Goal: Task Accomplishment & Management: Manage account settings

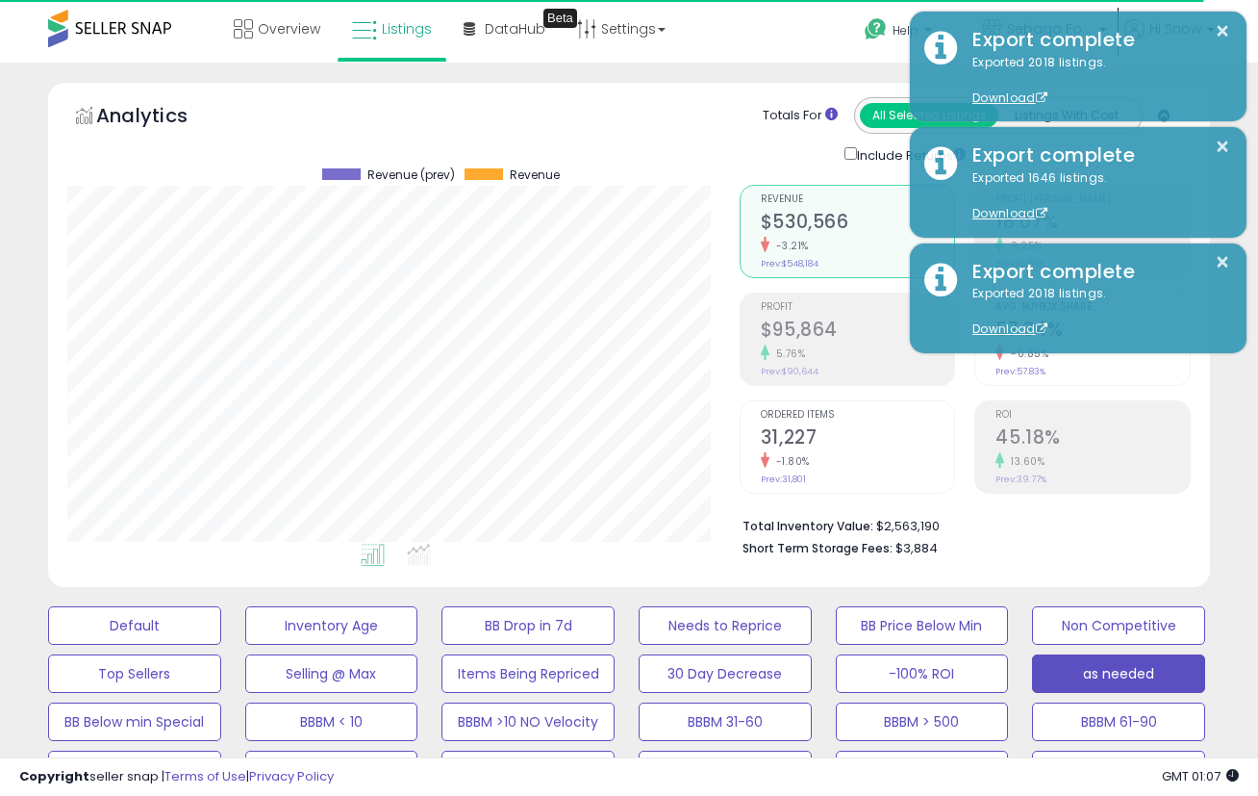
select select "**"
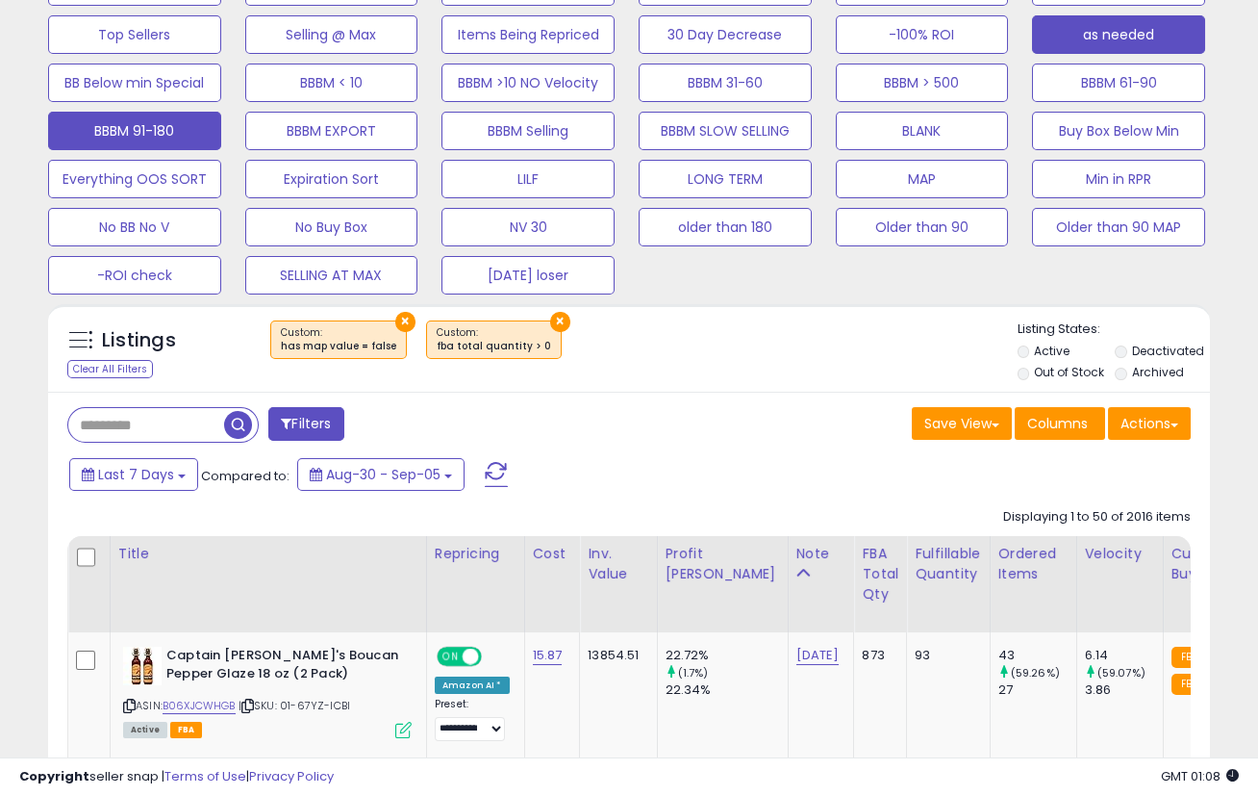
scroll to position [317, 0]
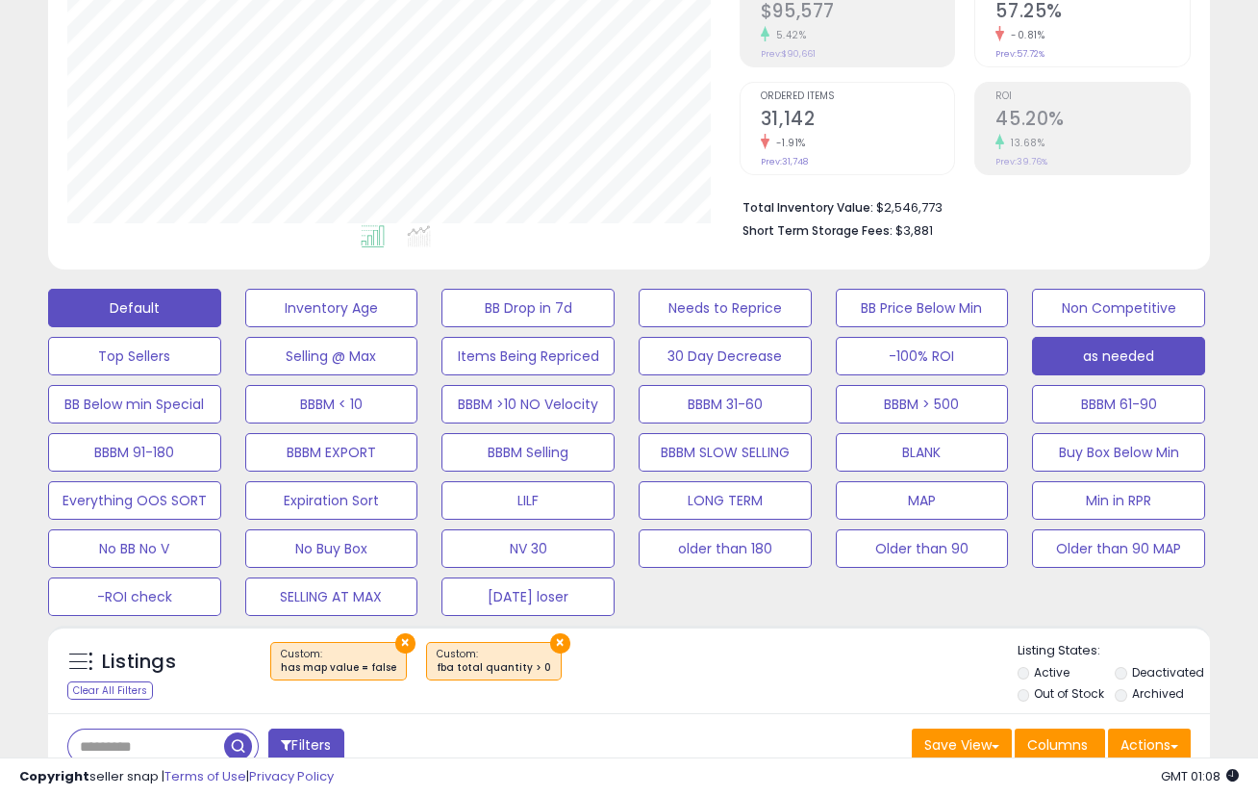
click at [155, 291] on button "Default" at bounding box center [134, 308] width 173 height 38
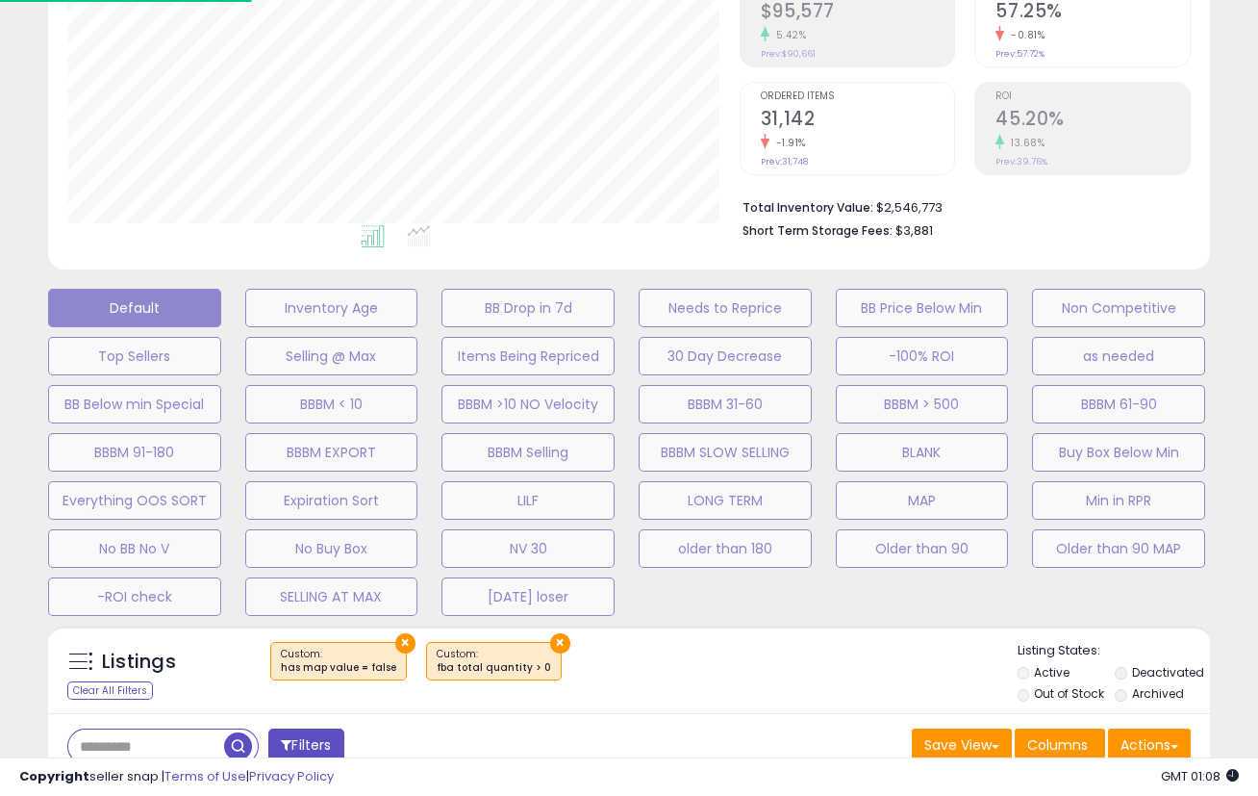
select select "**"
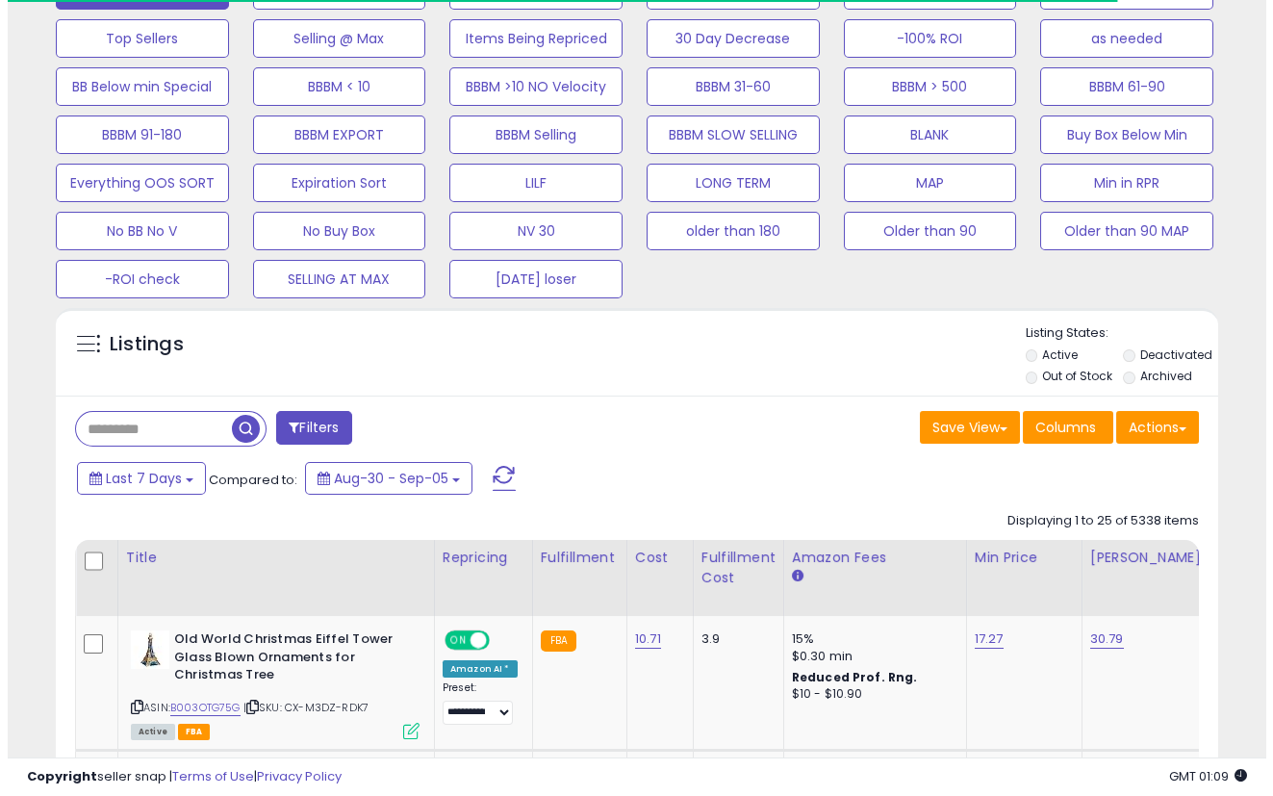
scroll to position [639, 0]
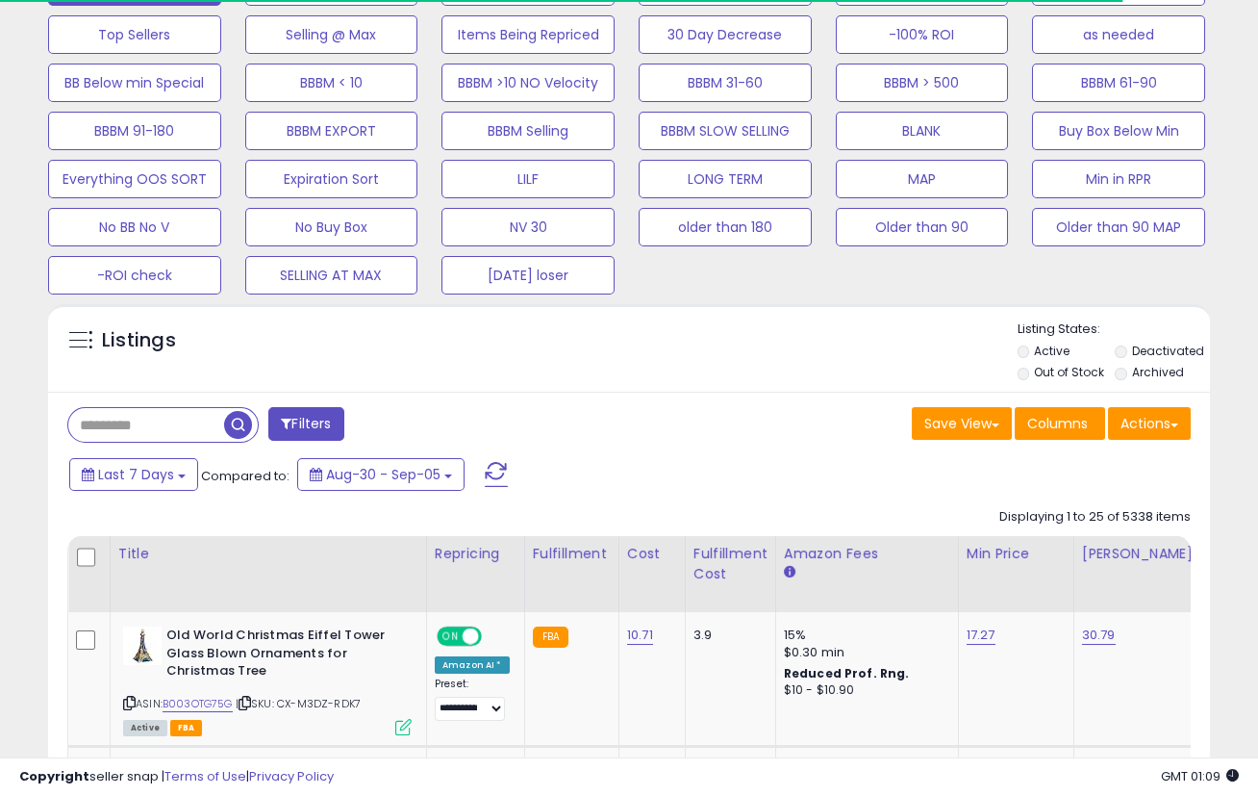
click at [1142, 427] on button "Actions" at bounding box center [1149, 423] width 83 height 33
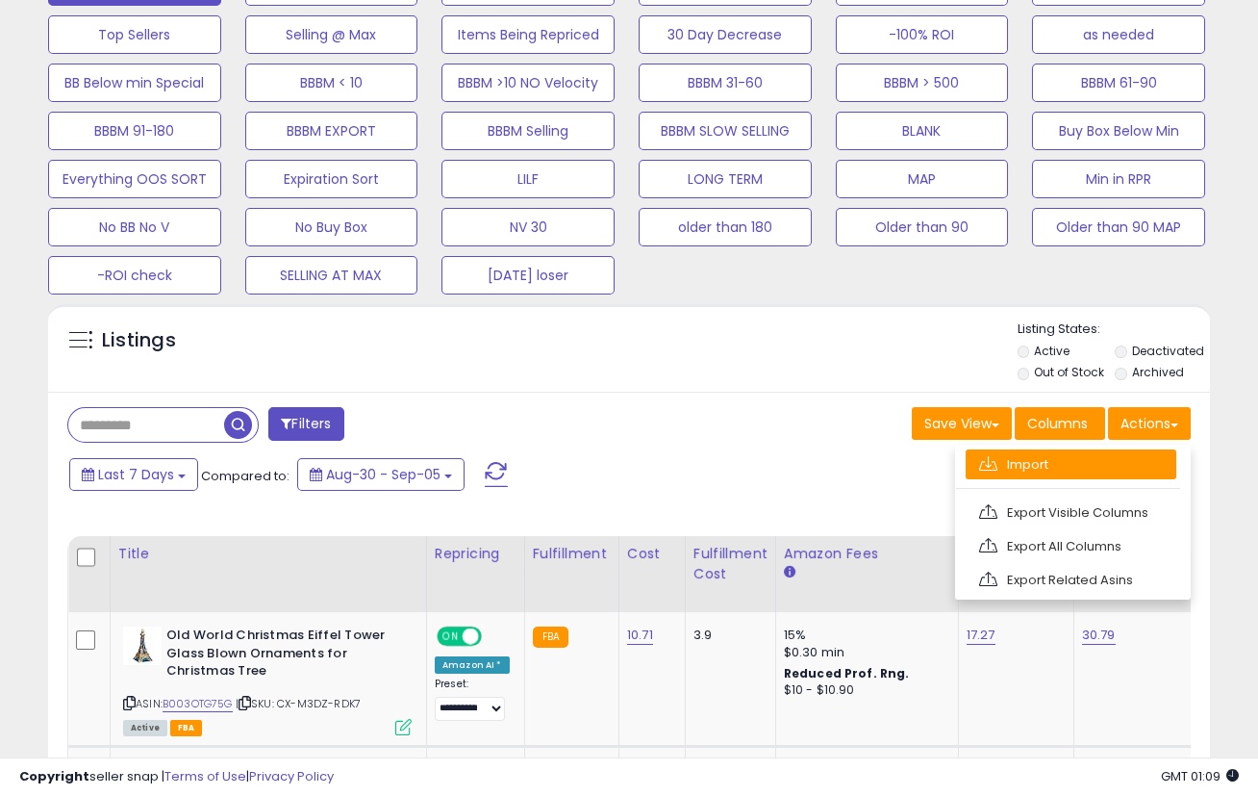
click at [1093, 470] on link "Import" at bounding box center [1071, 464] width 211 height 30
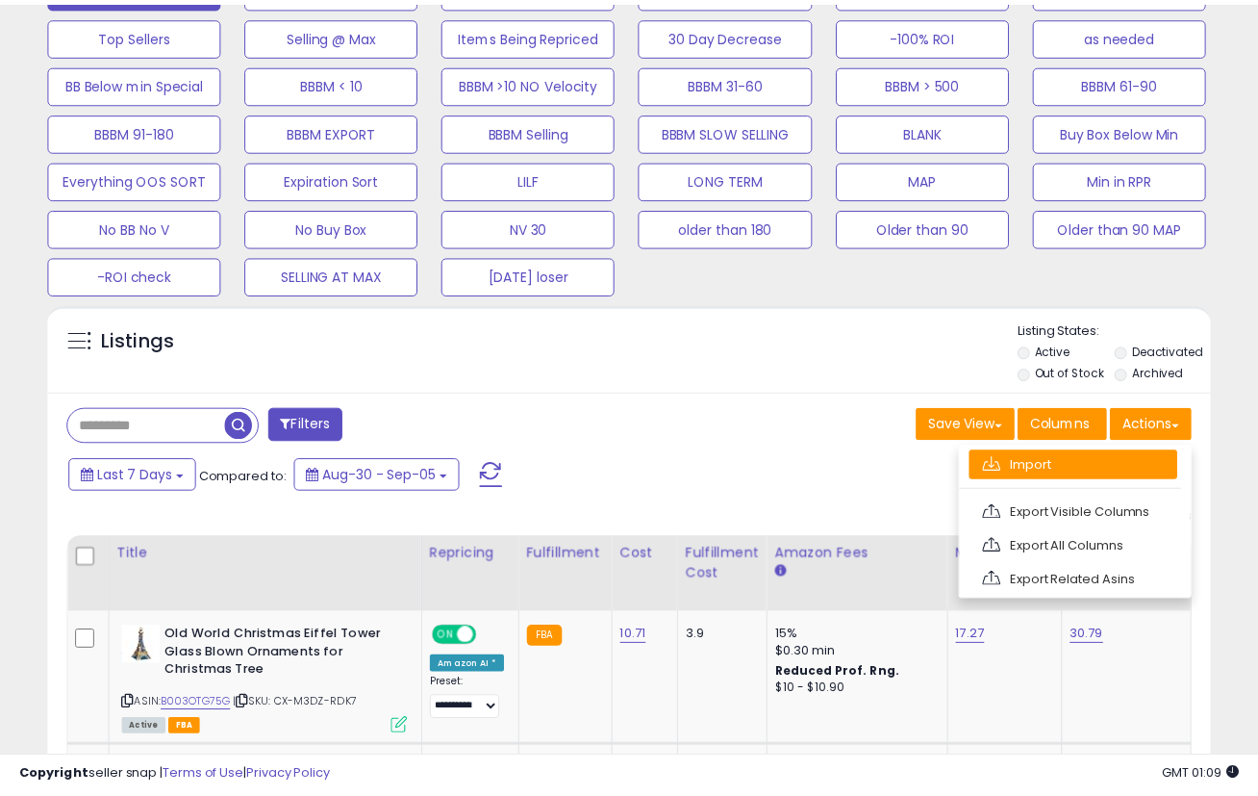
scroll to position [394, 680]
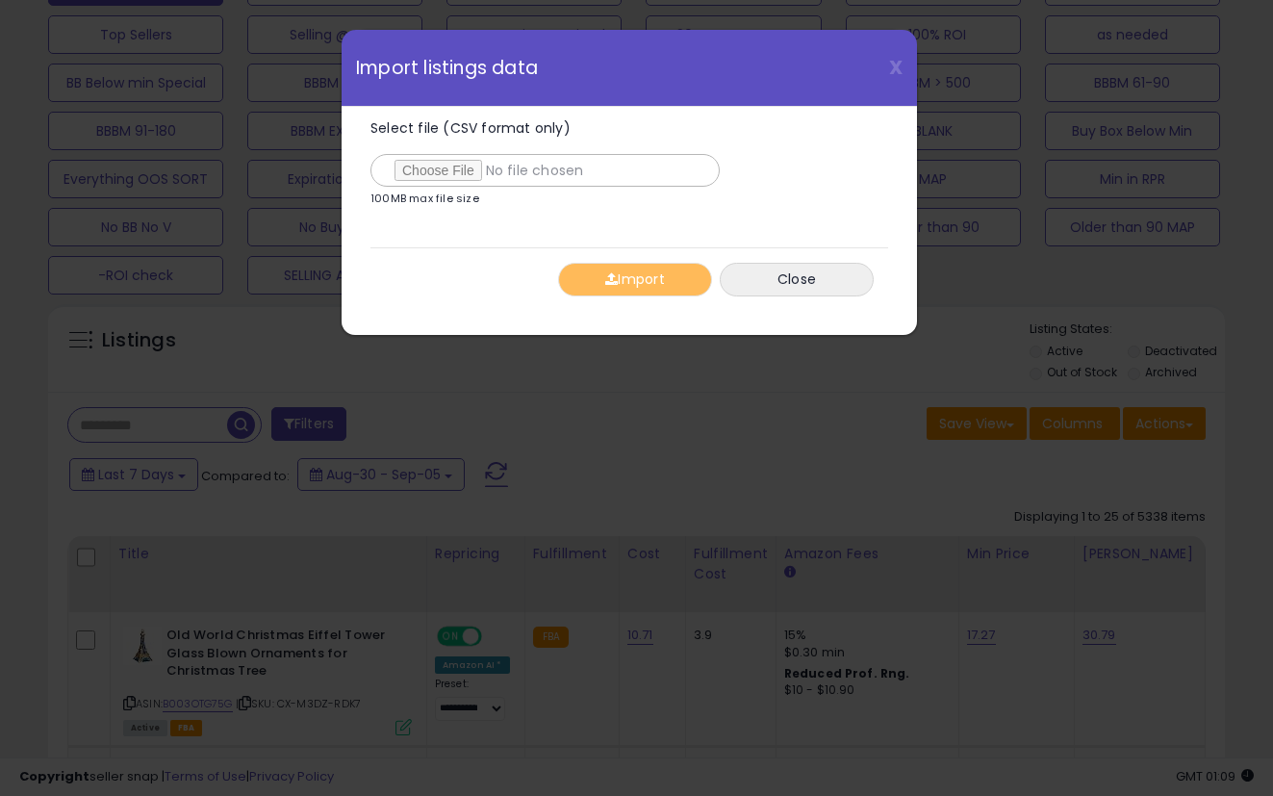
type input "**********"
click at [627, 292] on button "Import" at bounding box center [635, 280] width 154 height 34
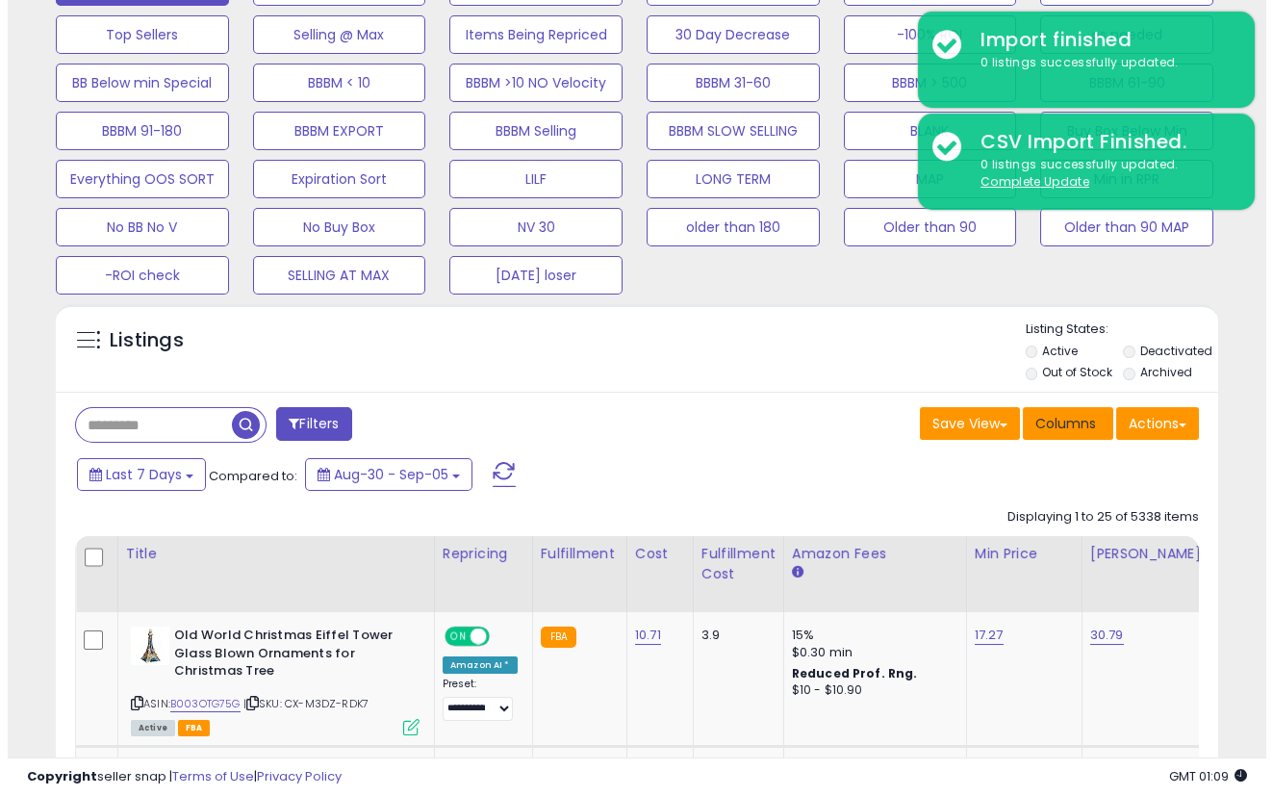
scroll to position [317, 0]
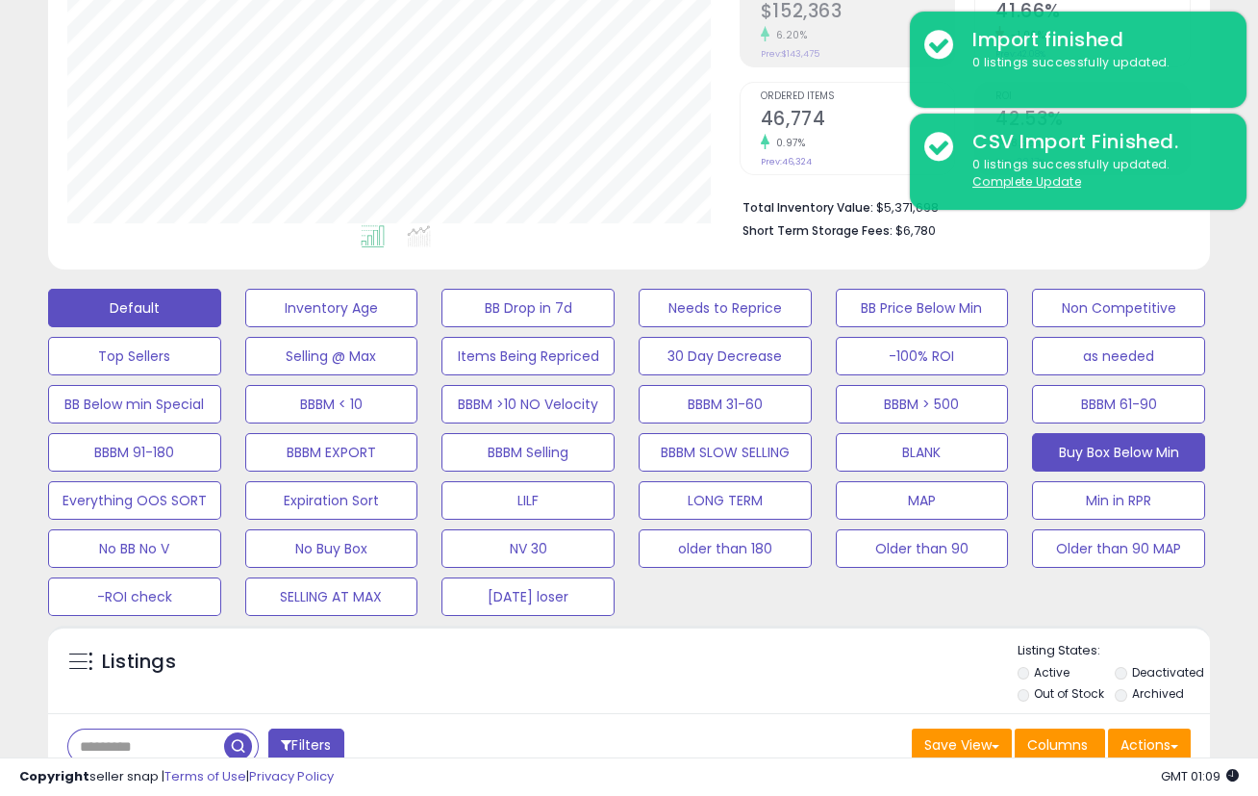
click at [1118, 442] on button "Buy Box Below Min" at bounding box center [1118, 452] width 173 height 38
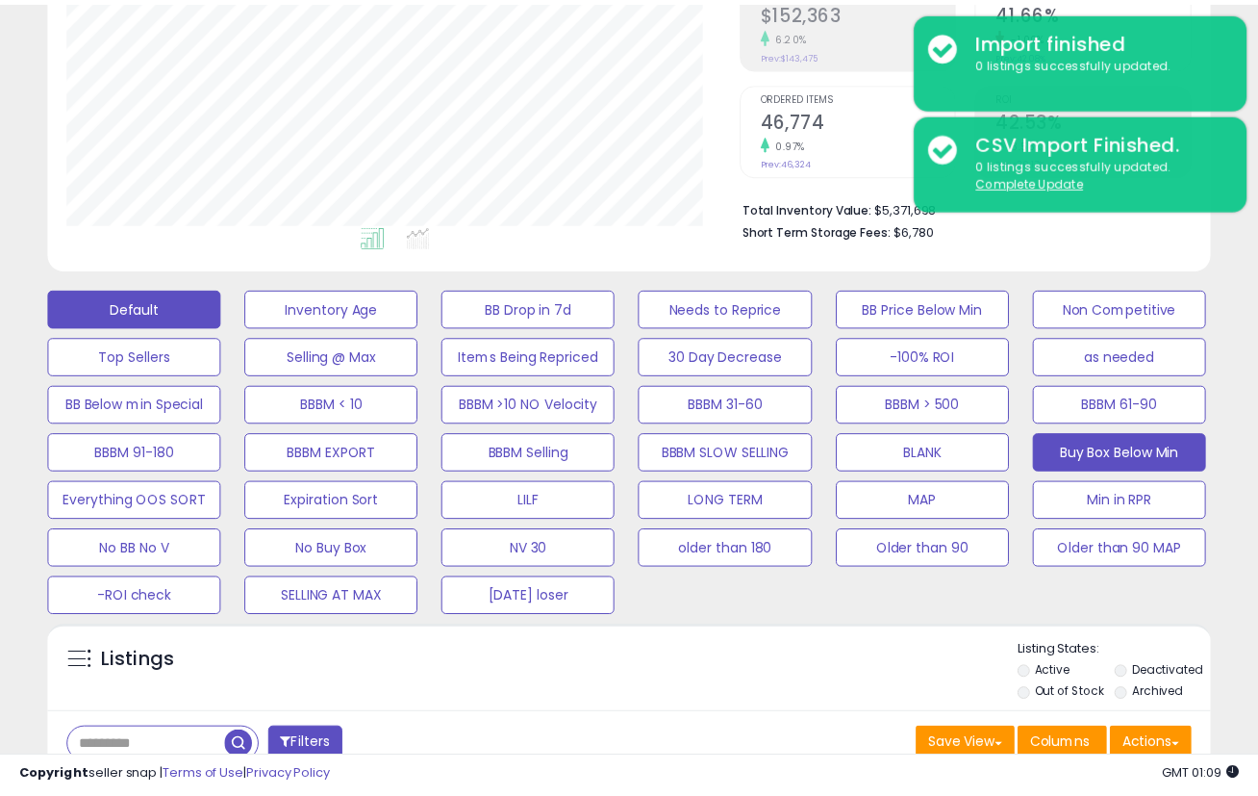
scroll to position [394, 680]
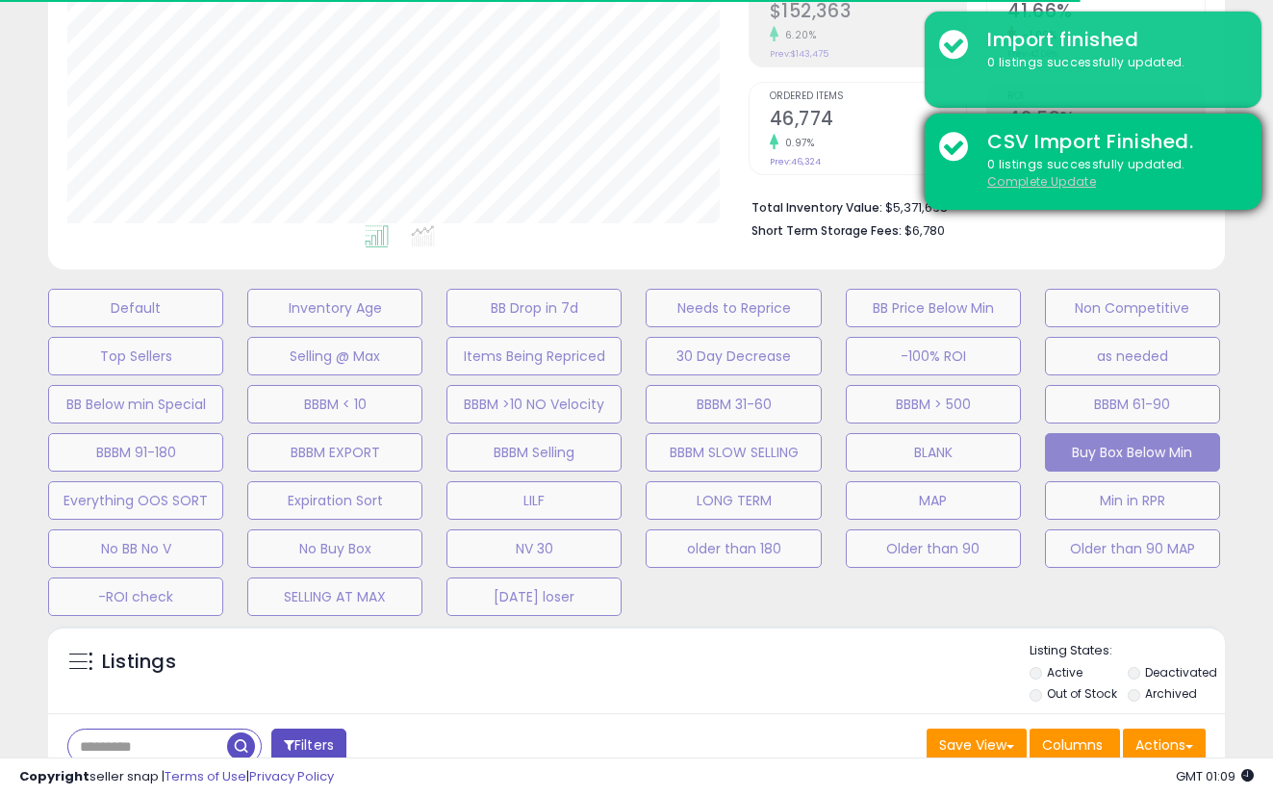
click at [1073, 184] on u "Complete Update" at bounding box center [1041, 181] width 109 height 16
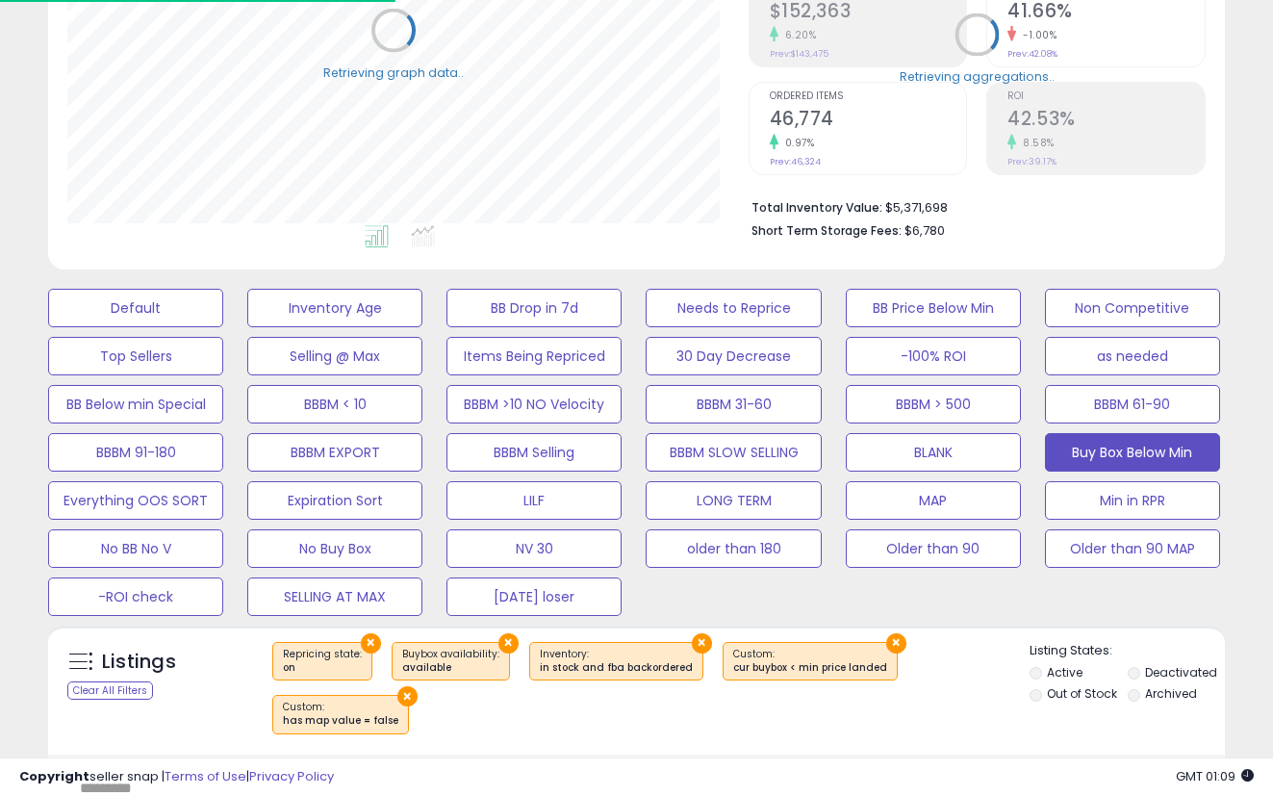
select select "**"
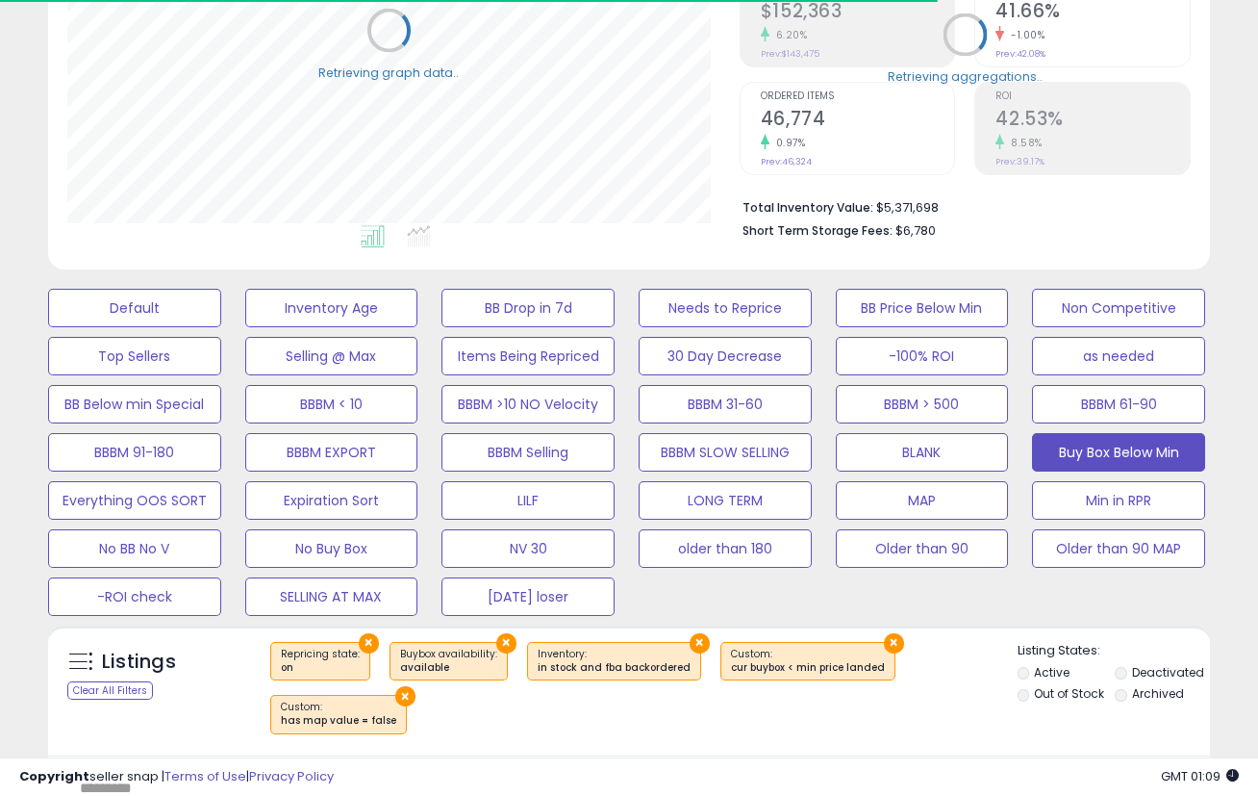
scroll to position [639, 0]
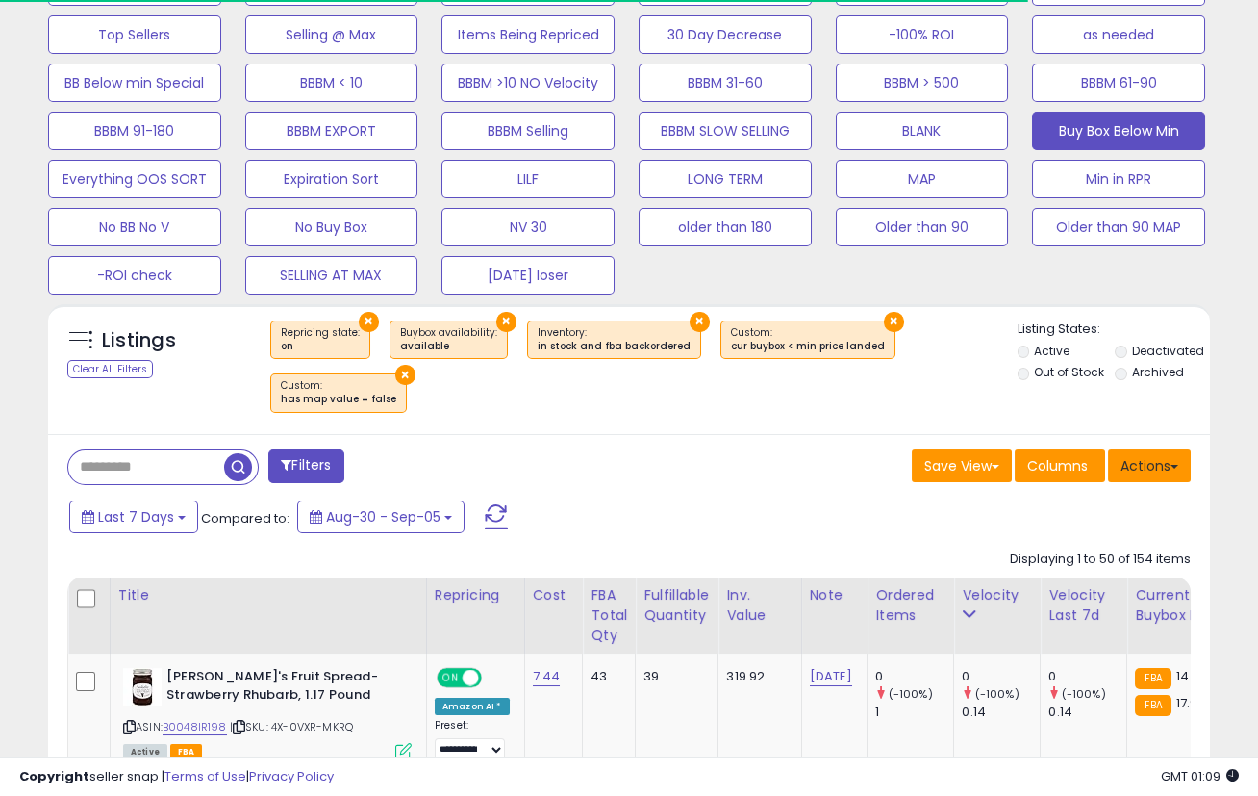
click at [1136, 457] on button "Actions" at bounding box center [1149, 465] width 83 height 33
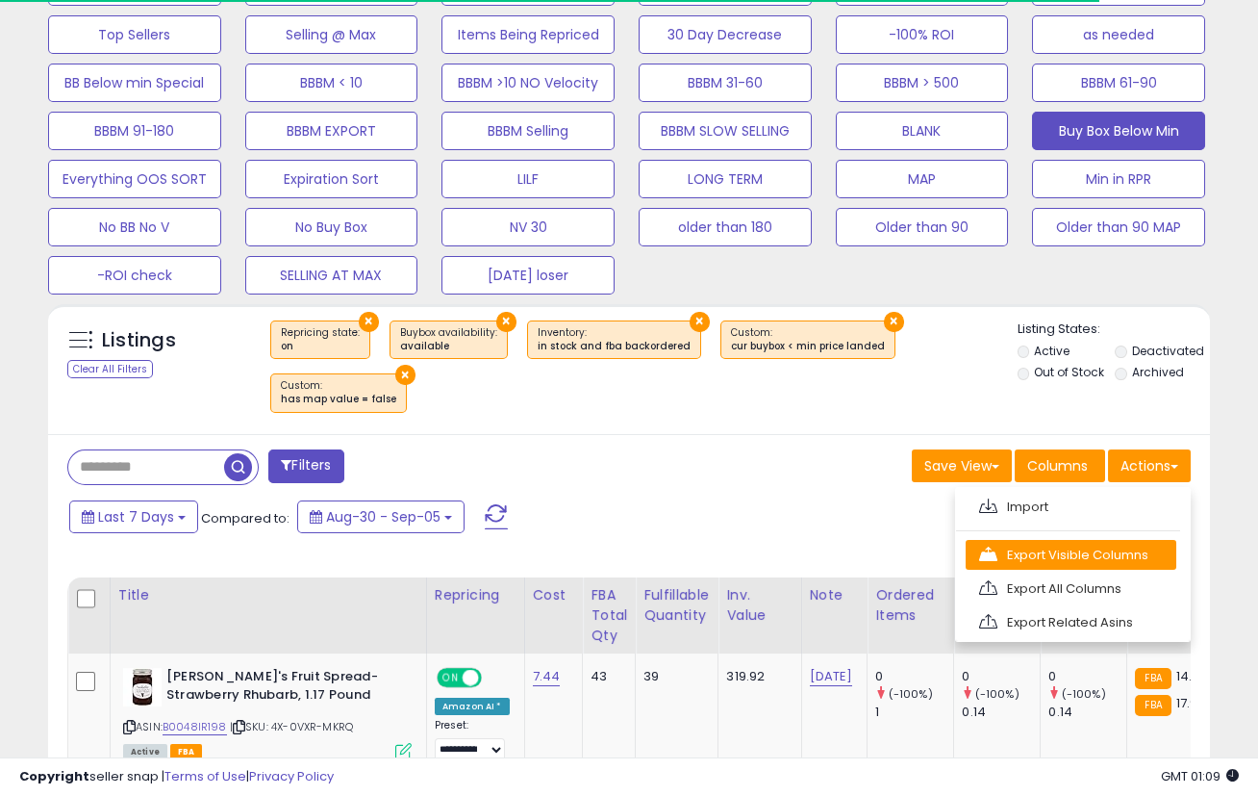
click at [1050, 544] on link "Export Visible Columns" at bounding box center [1071, 555] width 211 height 30
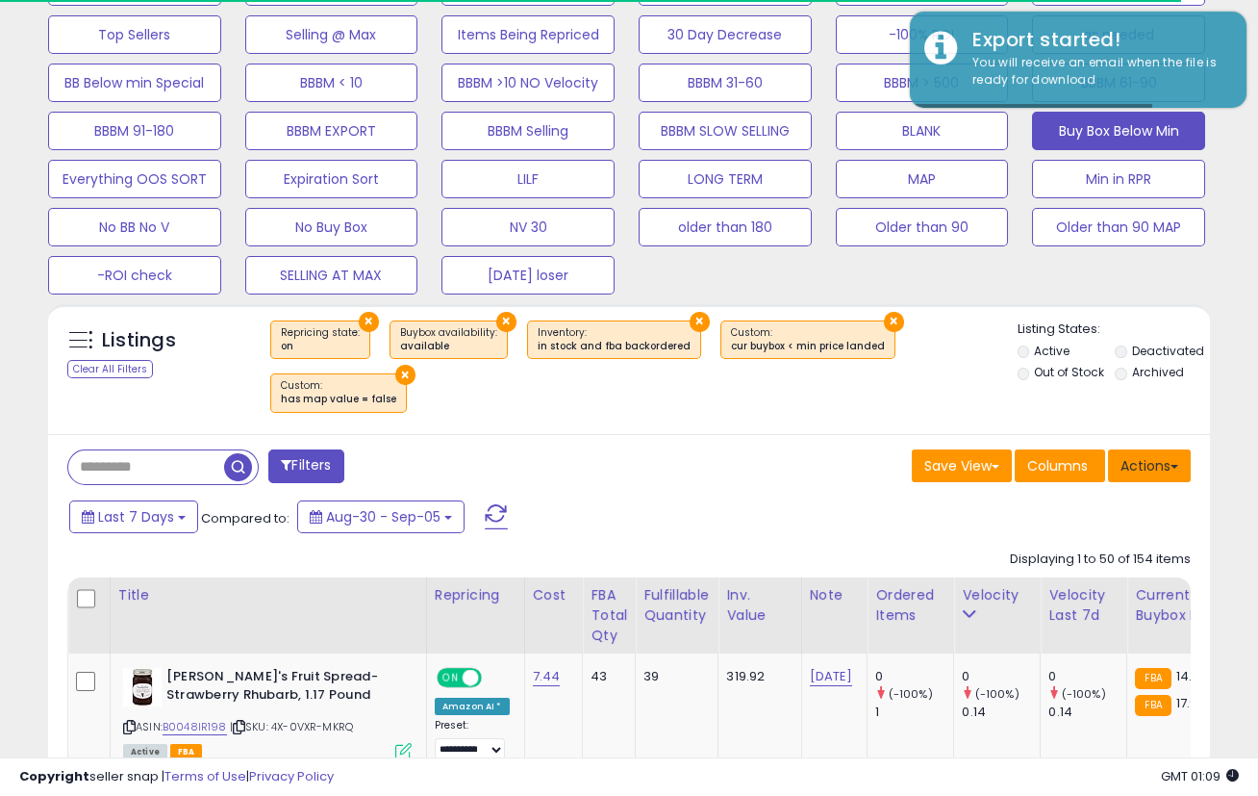
click at [1139, 468] on button "Actions" at bounding box center [1149, 465] width 83 height 33
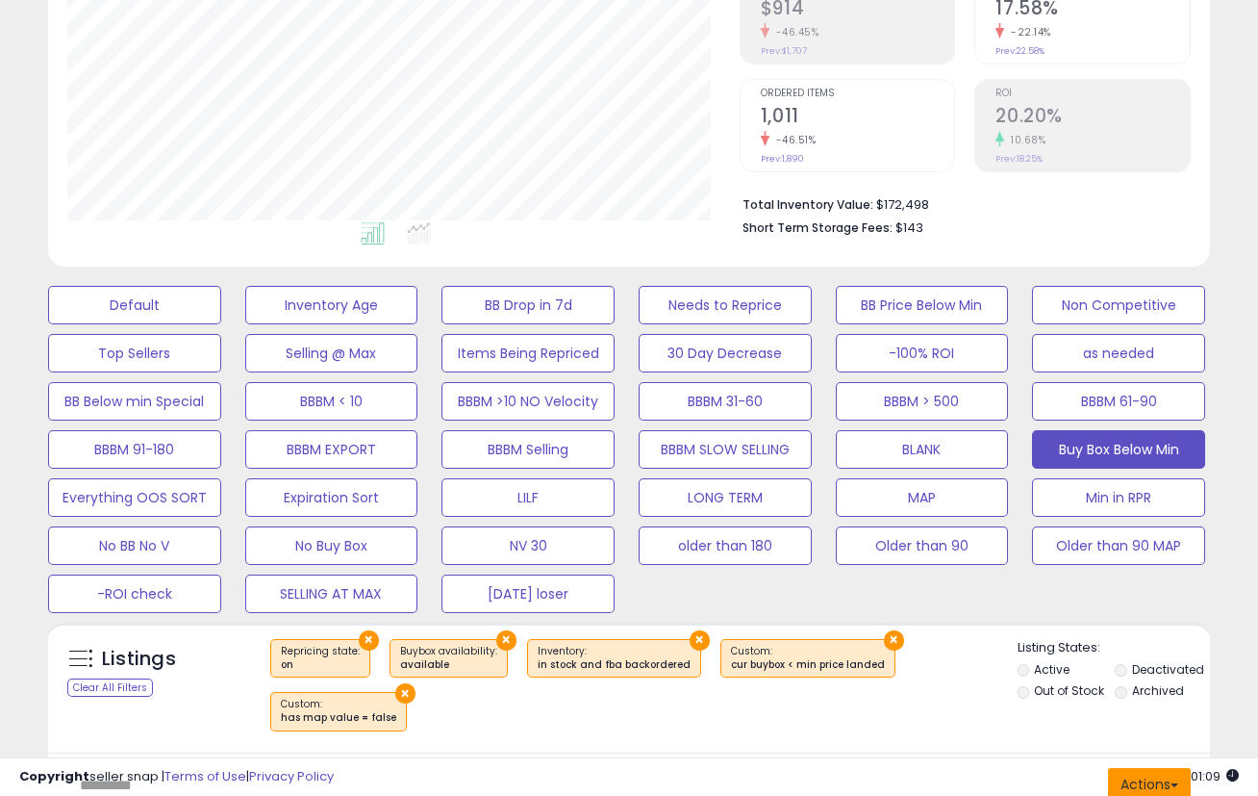
scroll to position [641, 0]
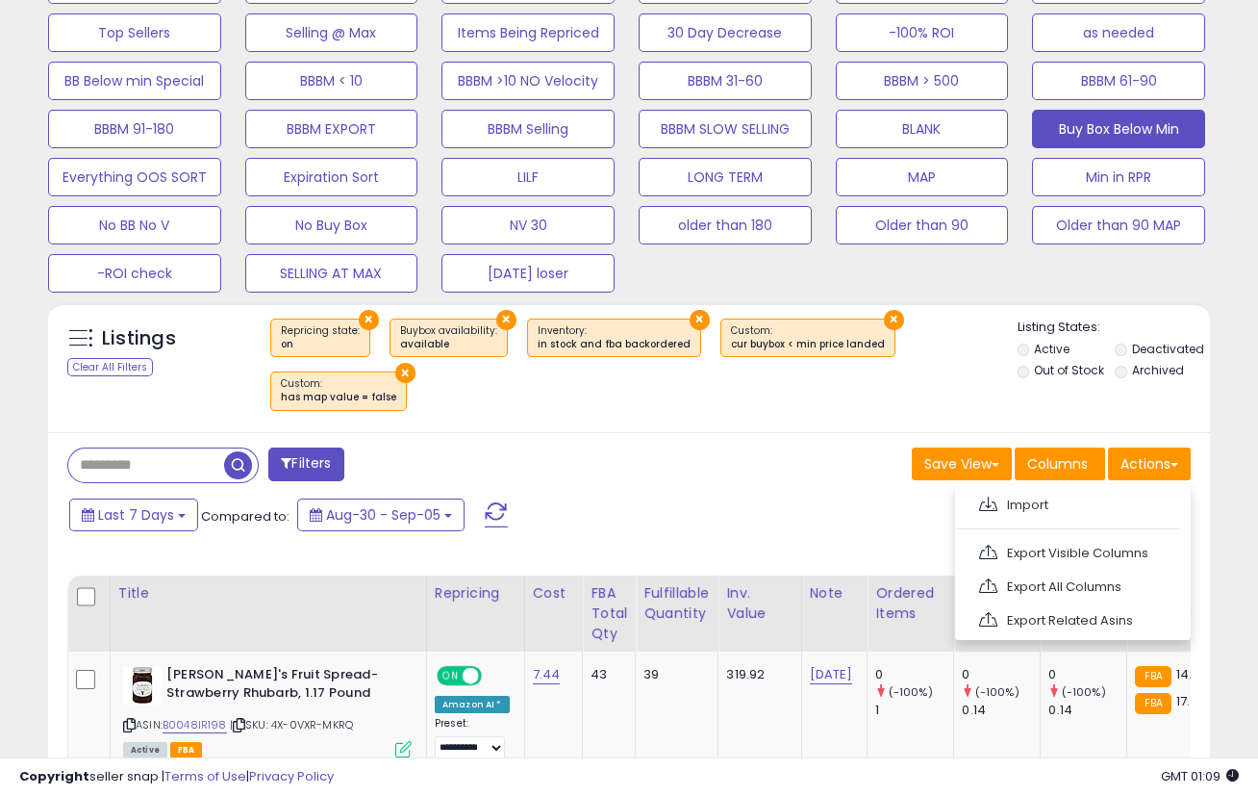
click at [1022, 561] on link "Export Visible Columns" at bounding box center [1071, 553] width 211 height 30
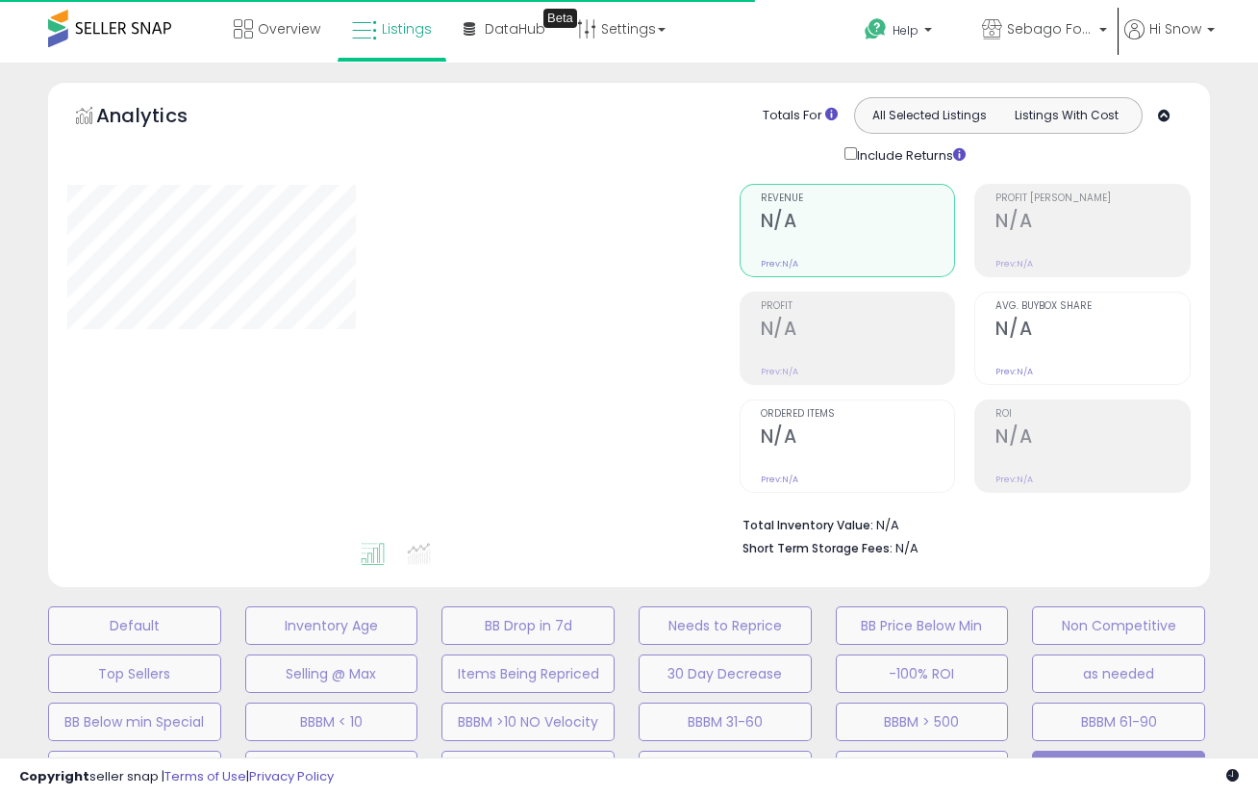
scroll to position [639, 0]
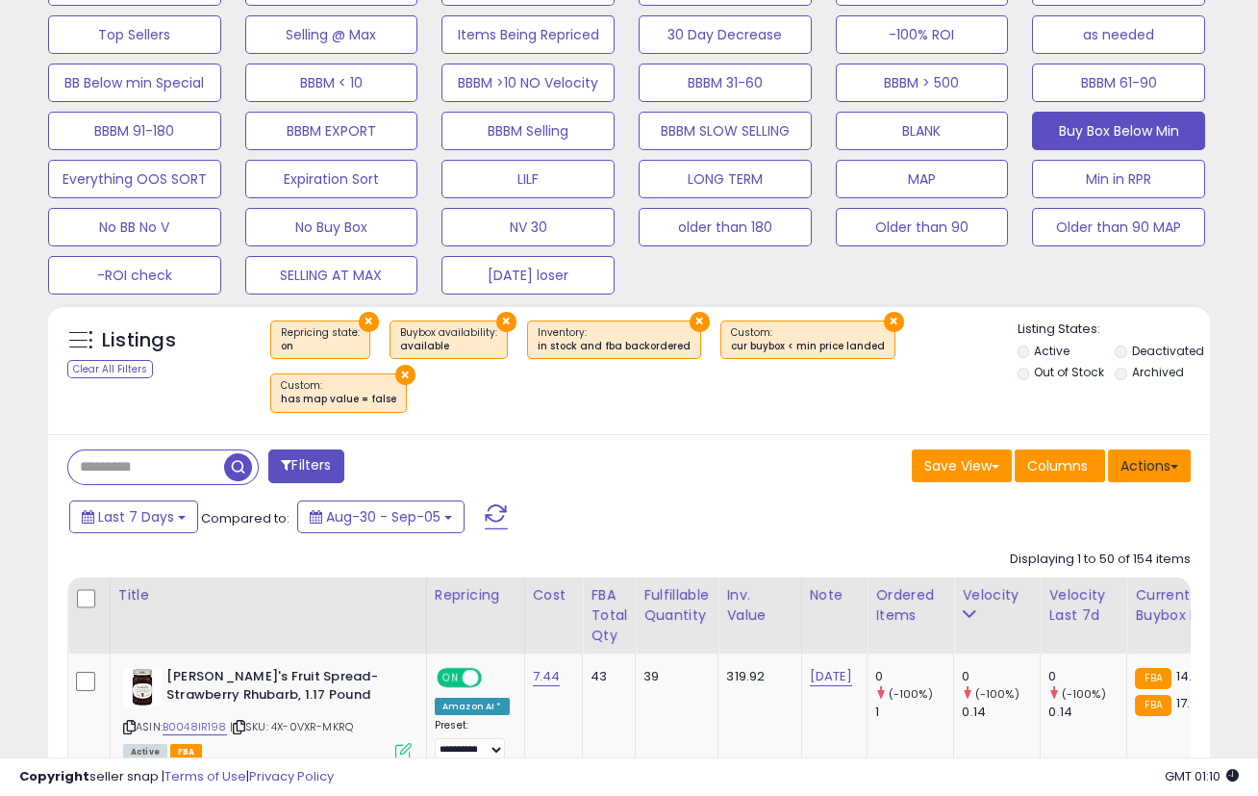
click at [1153, 463] on button "Actions" at bounding box center [1149, 465] width 83 height 33
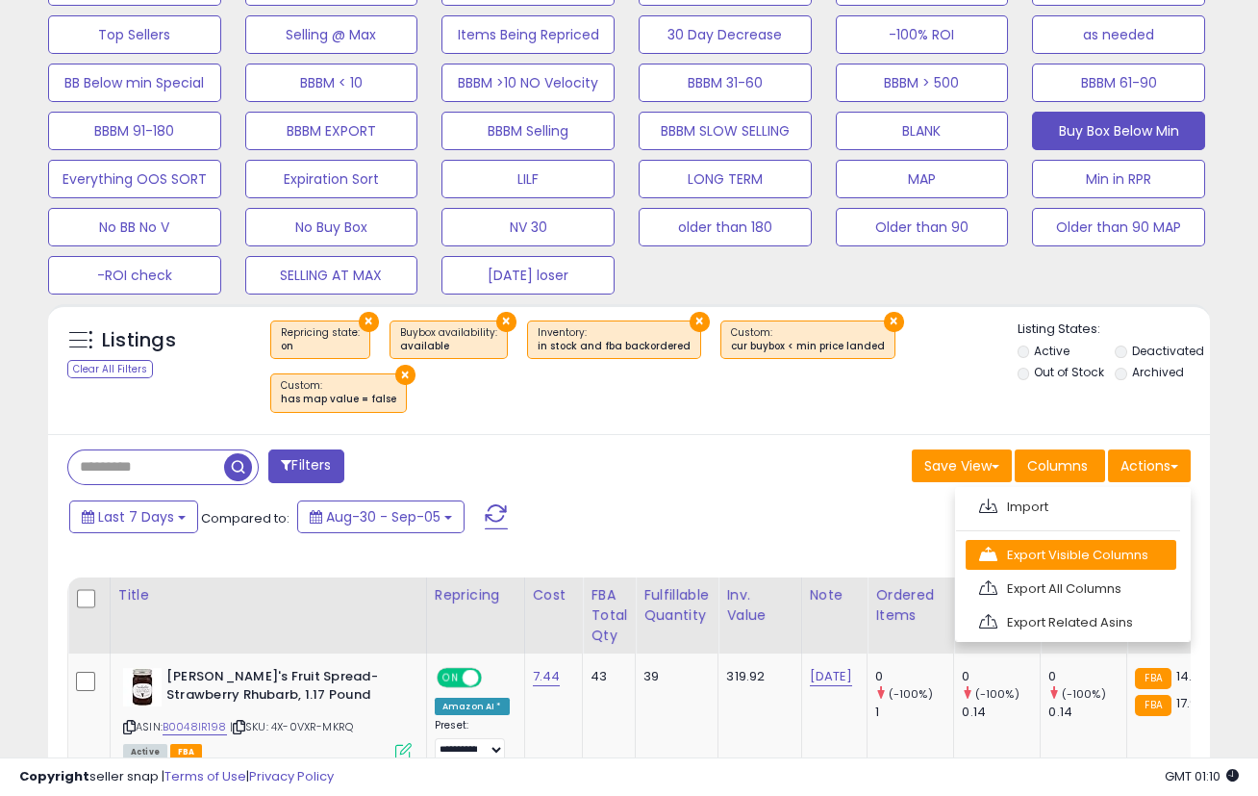
click at [1071, 548] on link "Export Visible Columns" at bounding box center [1071, 555] width 211 height 30
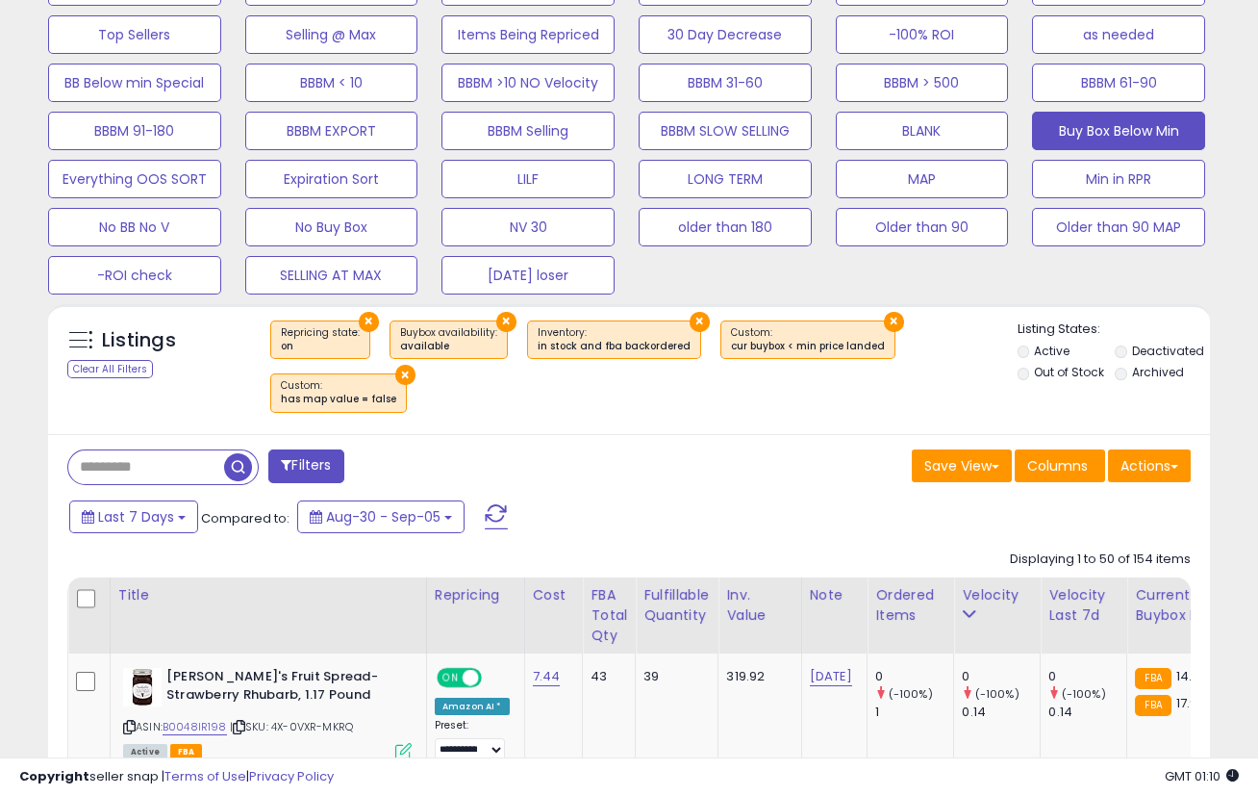
scroll to position [394, 671]
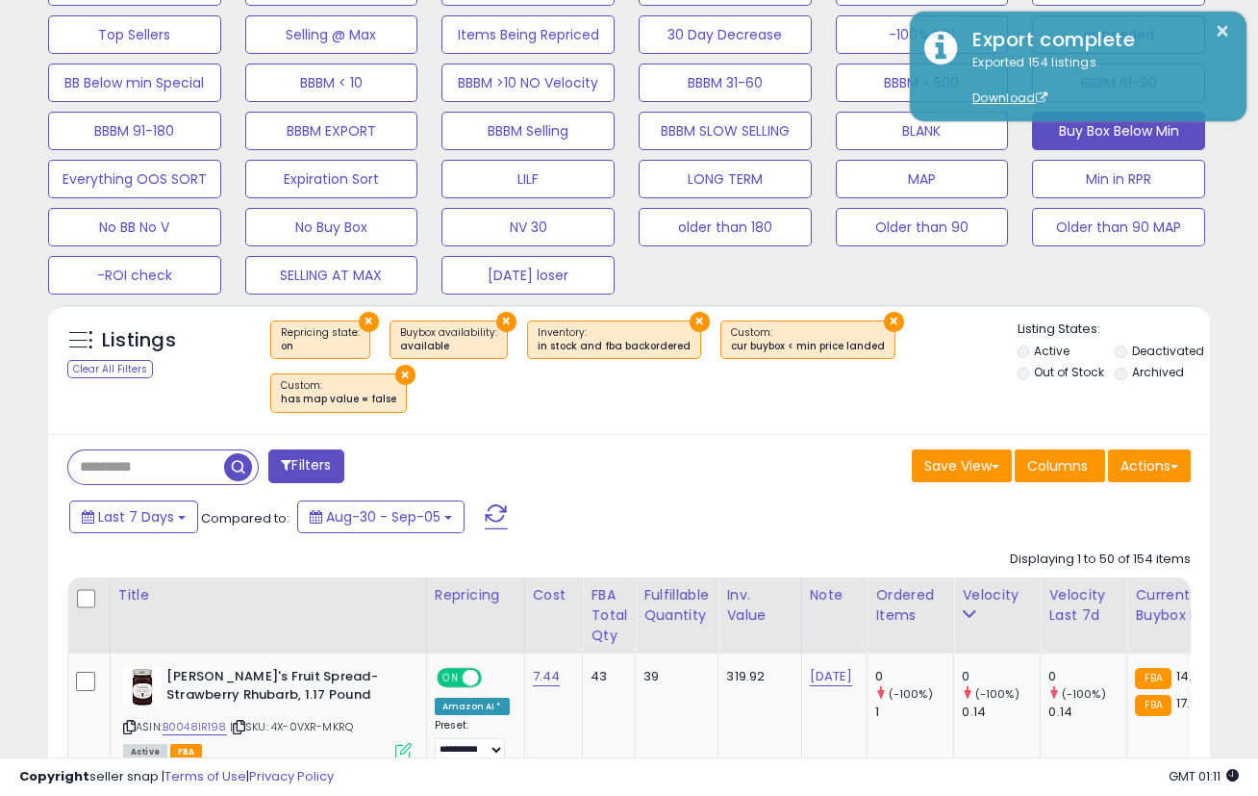
click at [606, 524] on div "Last 7 Days Compared to: Aug-30 - Sep-05" at bounding box center [485, 518] width 843 height 43
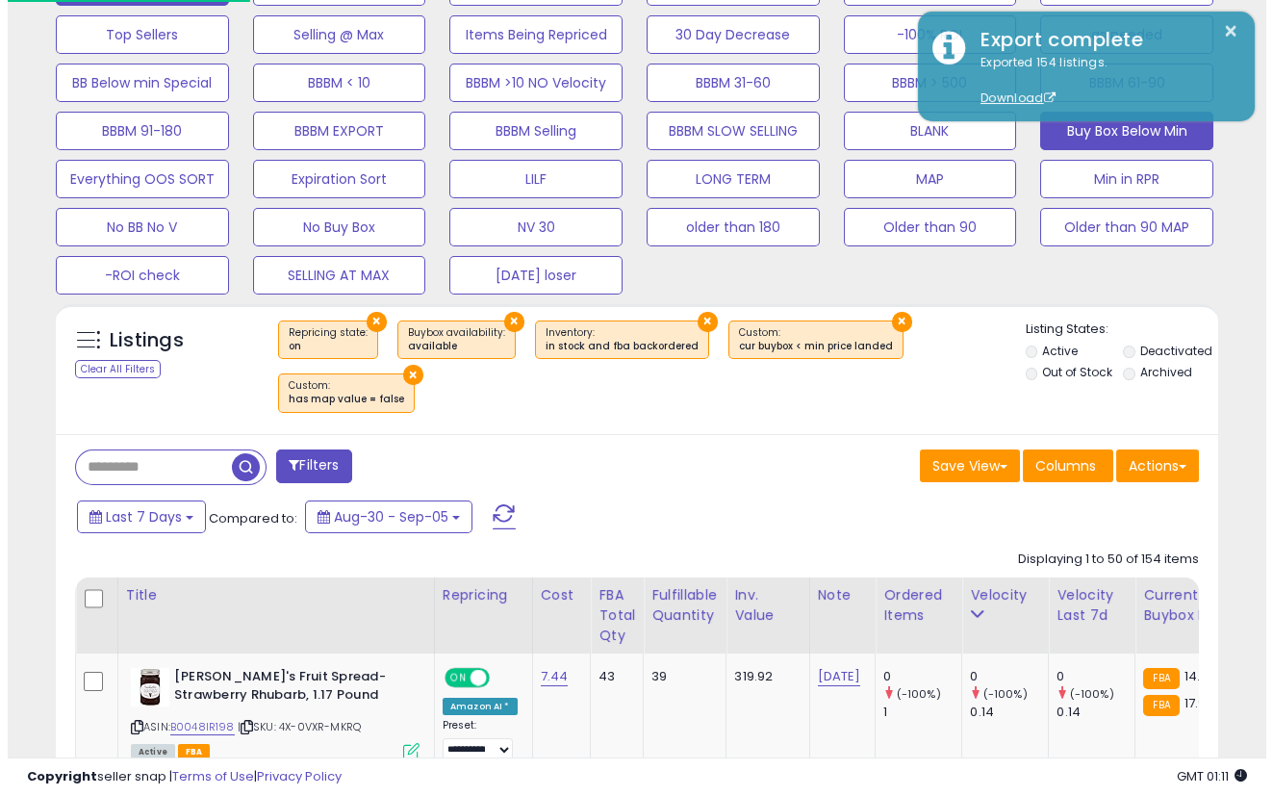
scroll to position [317, 0]
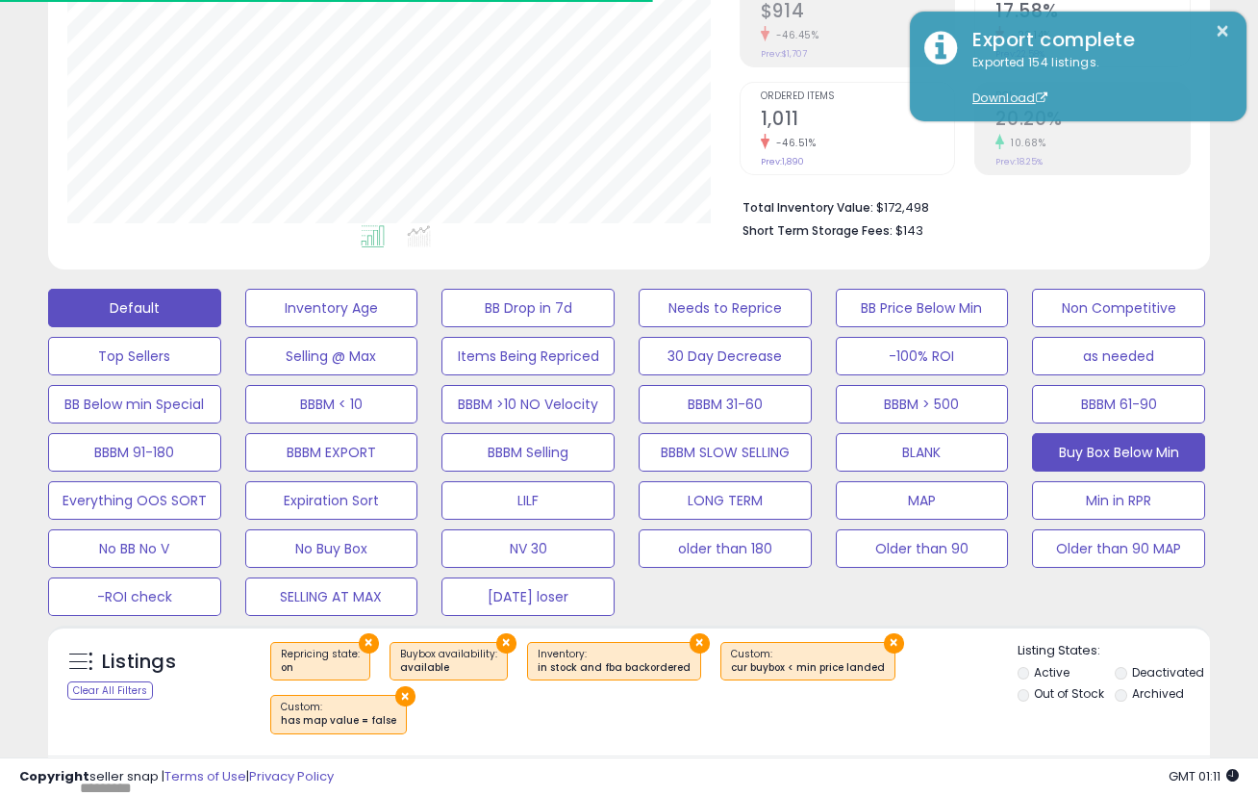
click at [89, 299] on button "Default" at bounding box center [134, 308] width 173 height 38
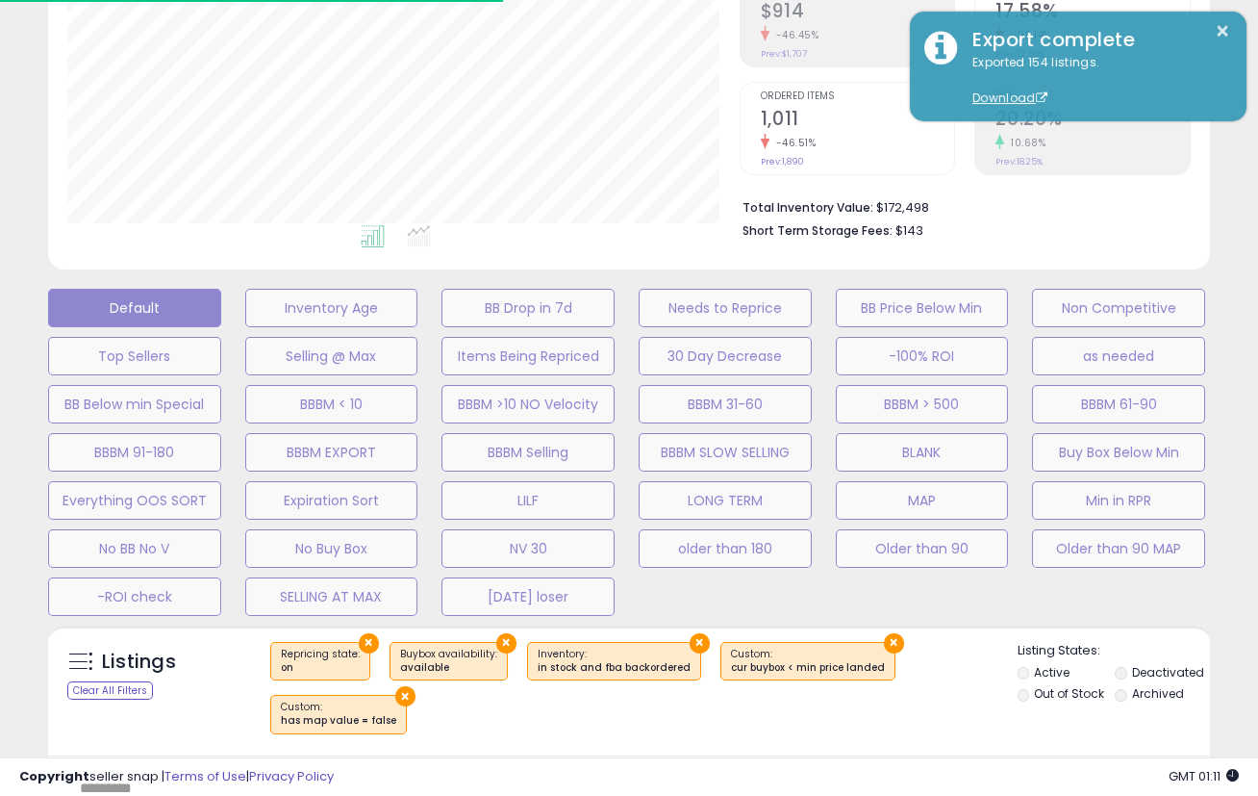
scroll to position [394, 680]
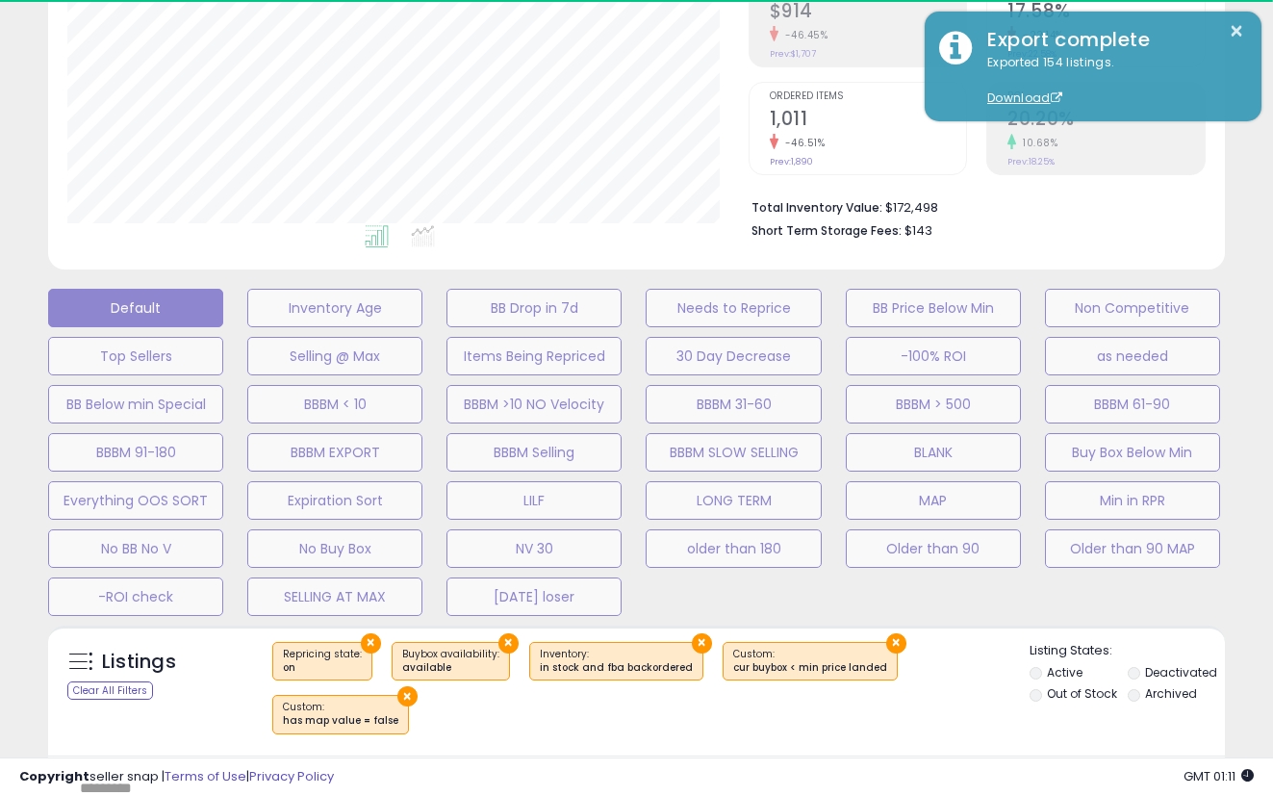
select select "**"
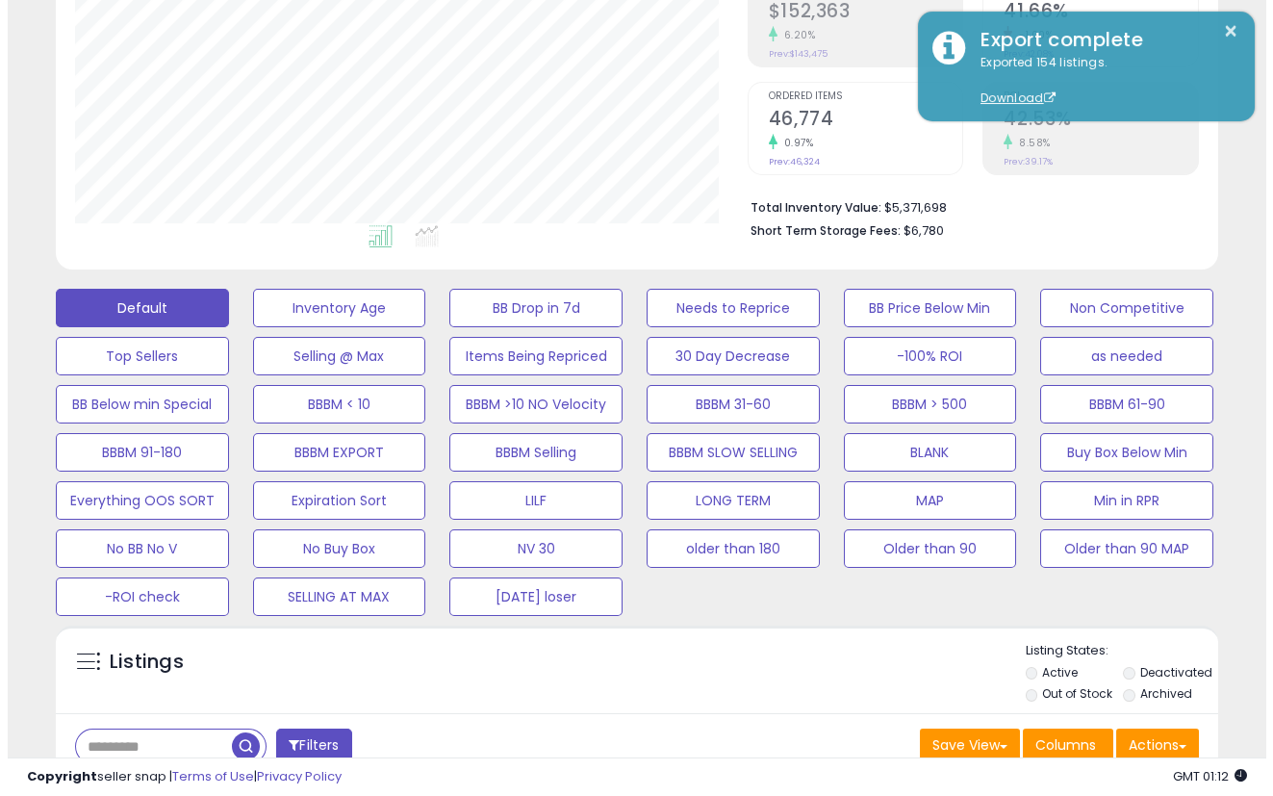
scroll to position [639, 0]
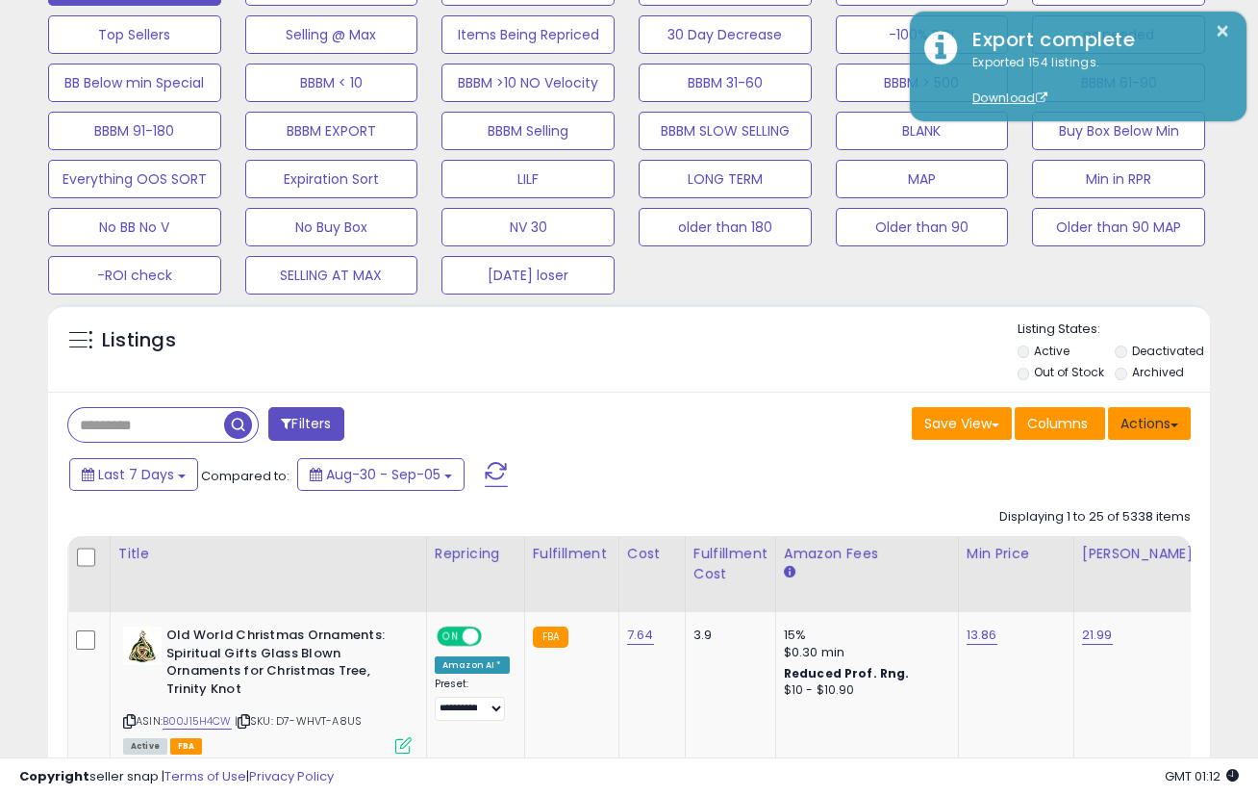
click at [1116, 435] on button "Actions" at bounding box center [1149, 423] width 83 height 33
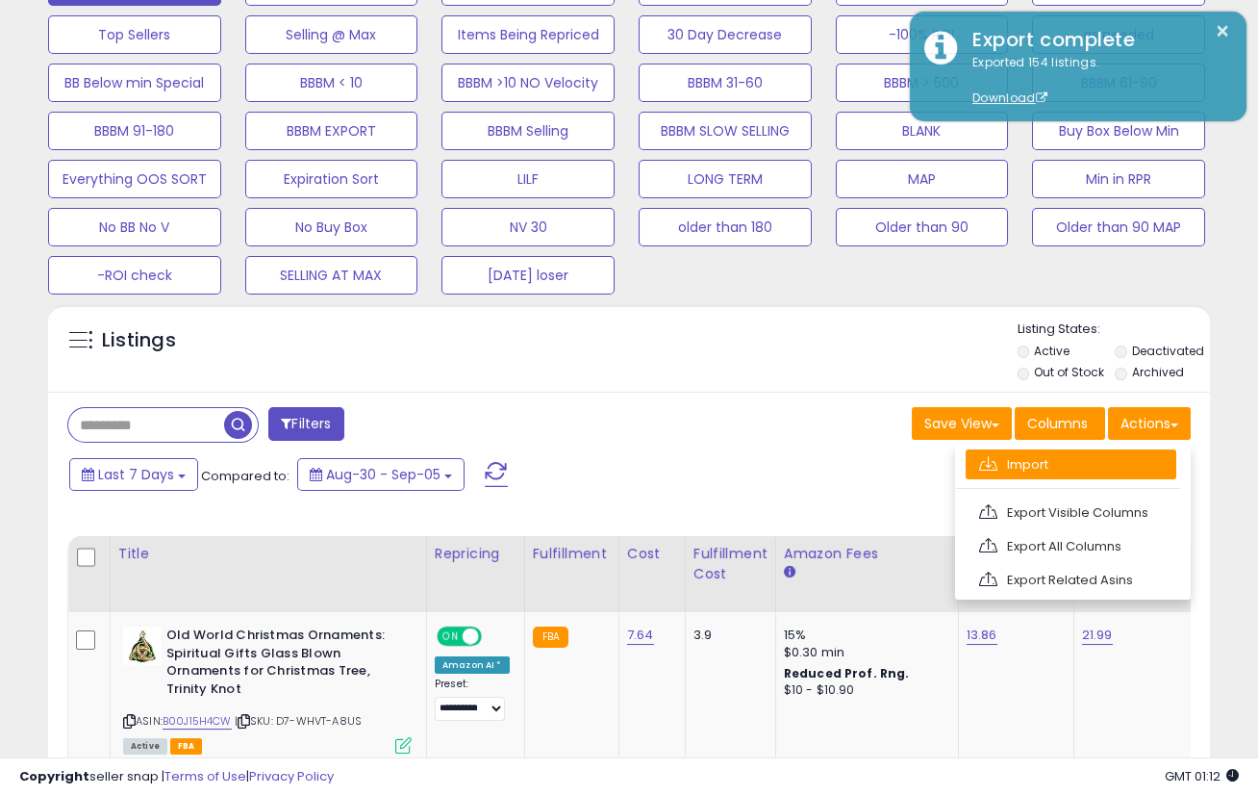
click at [1056, 464] on link "Import" at bounding box center [1071, 464] width 211 height 30
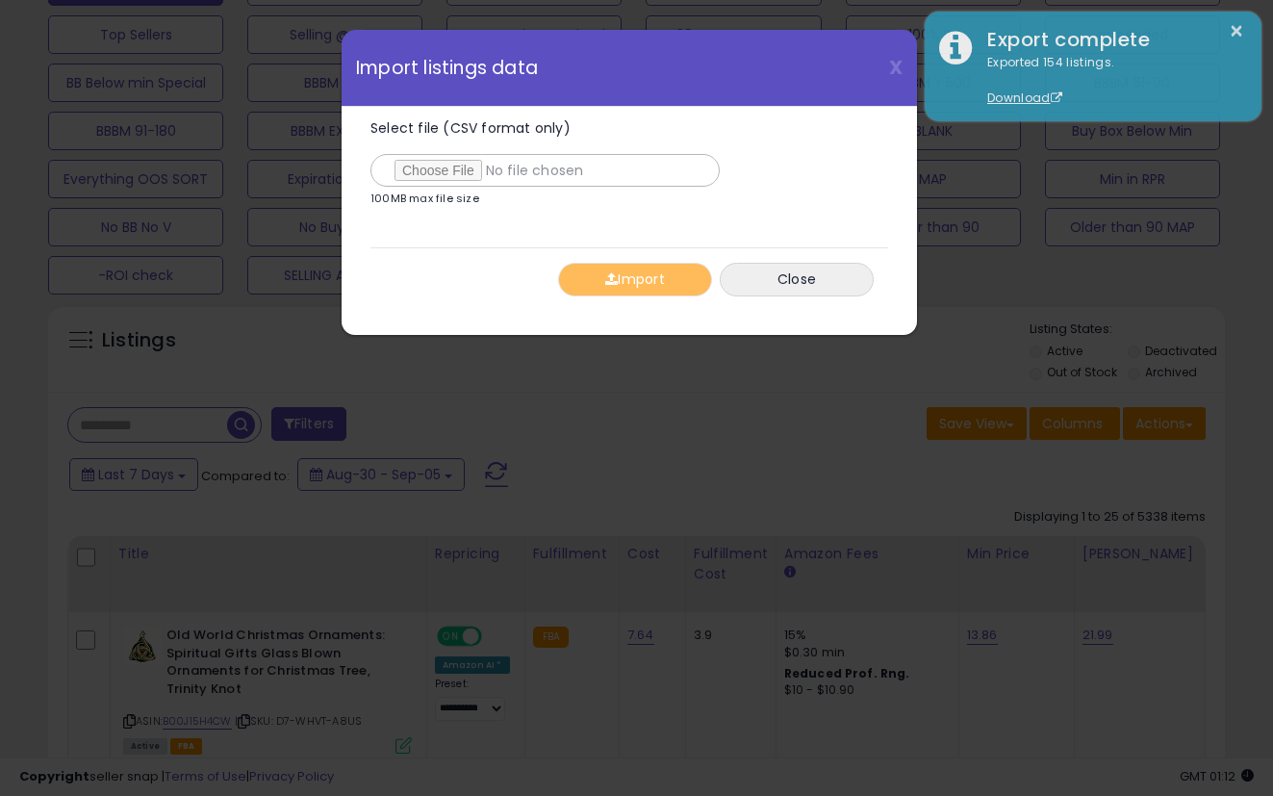
type input "**********"
click at [650, 279] on button "Import" at bounding box center [635, 280] width 154 height 34
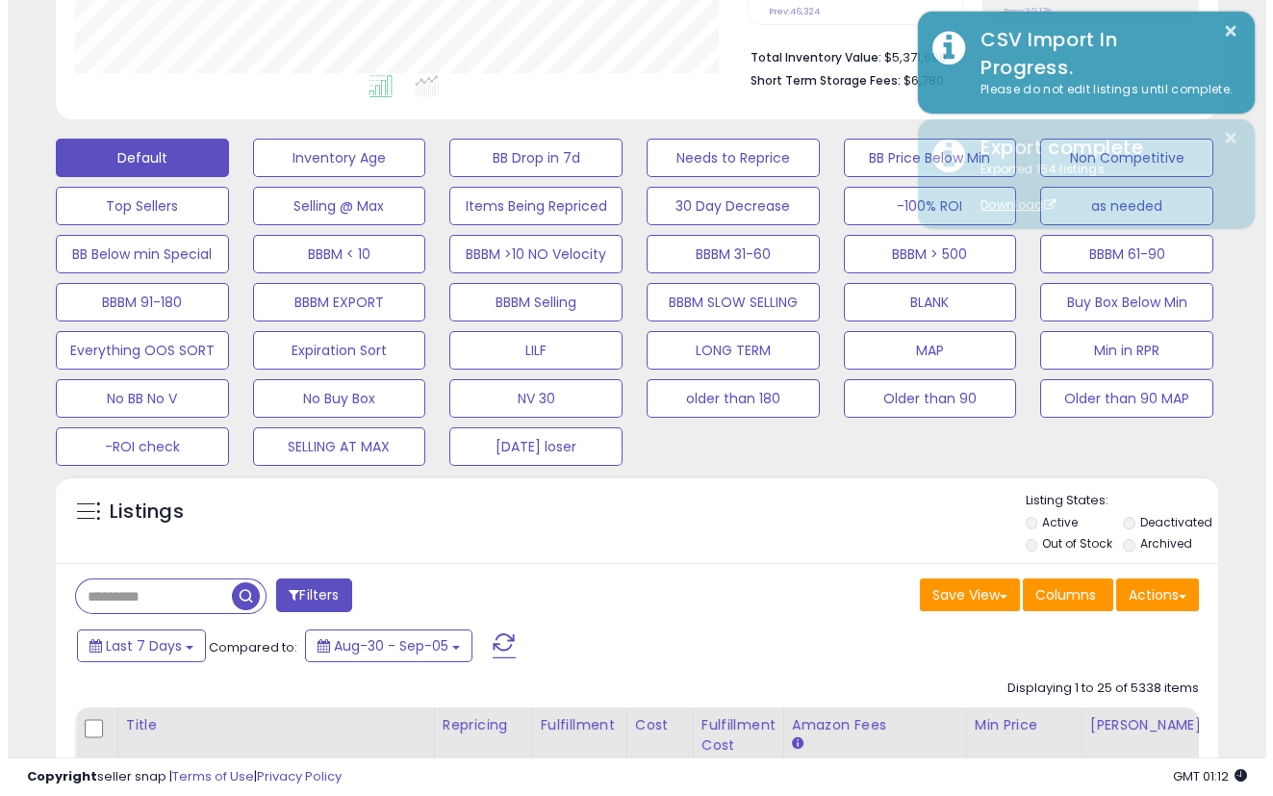
scroll to position [317, 0]
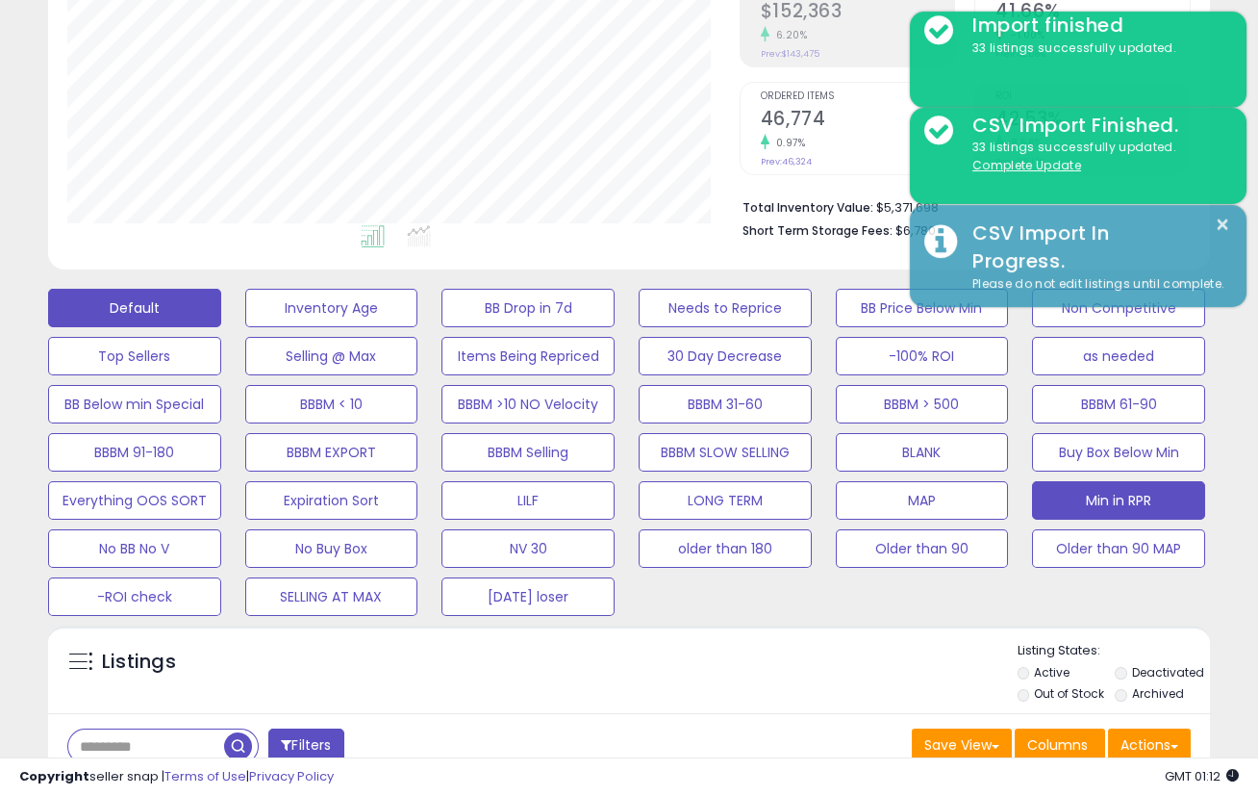
click at [1073, 492] on button "Min in RPR" at bounding box center [1118, 500] width 173 height 38
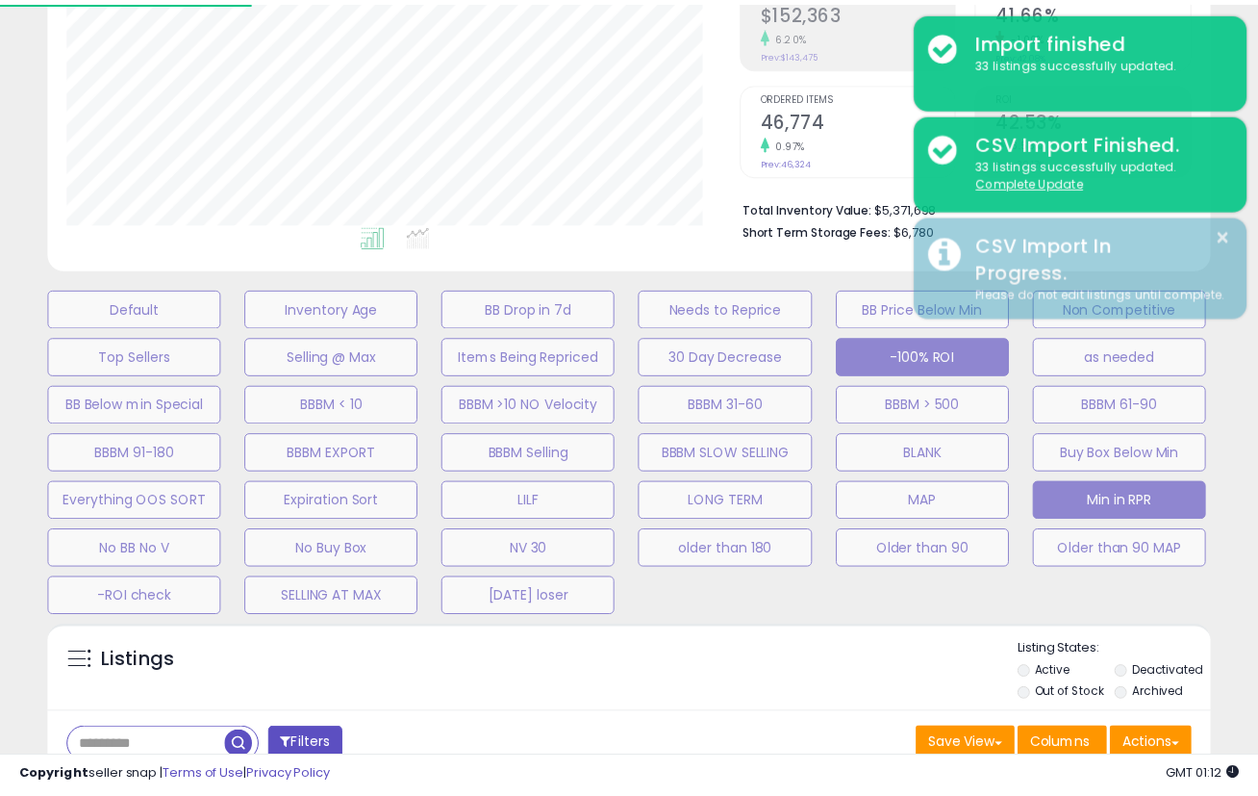
scroll to position [394, 680]
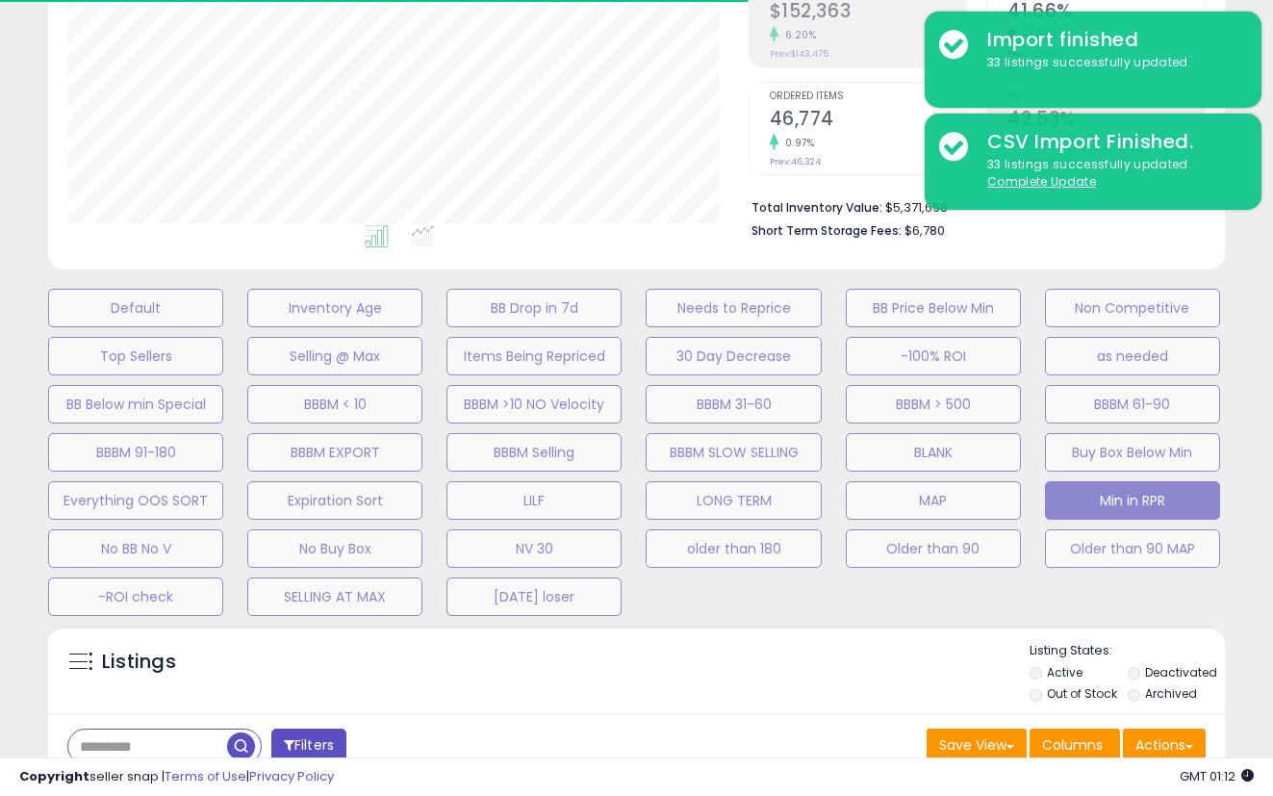
select select "**"
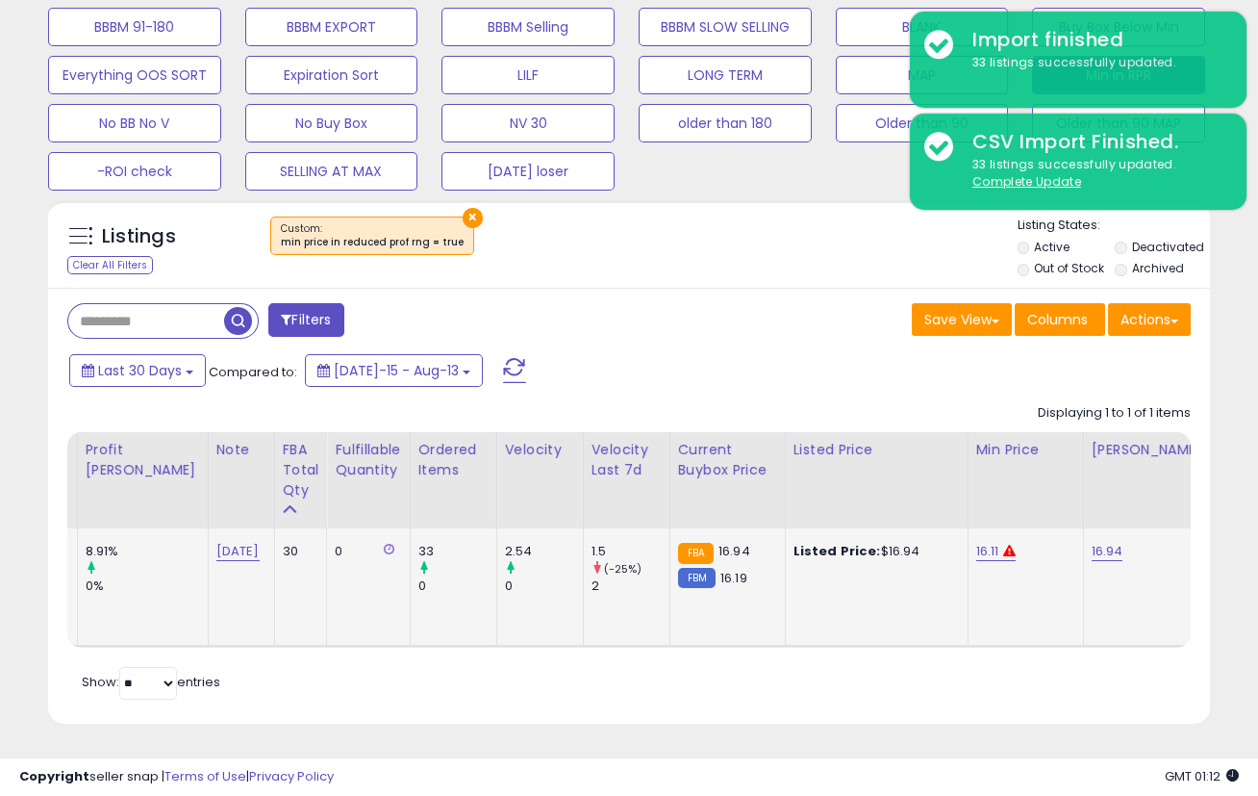
scroll to position [0, 666]
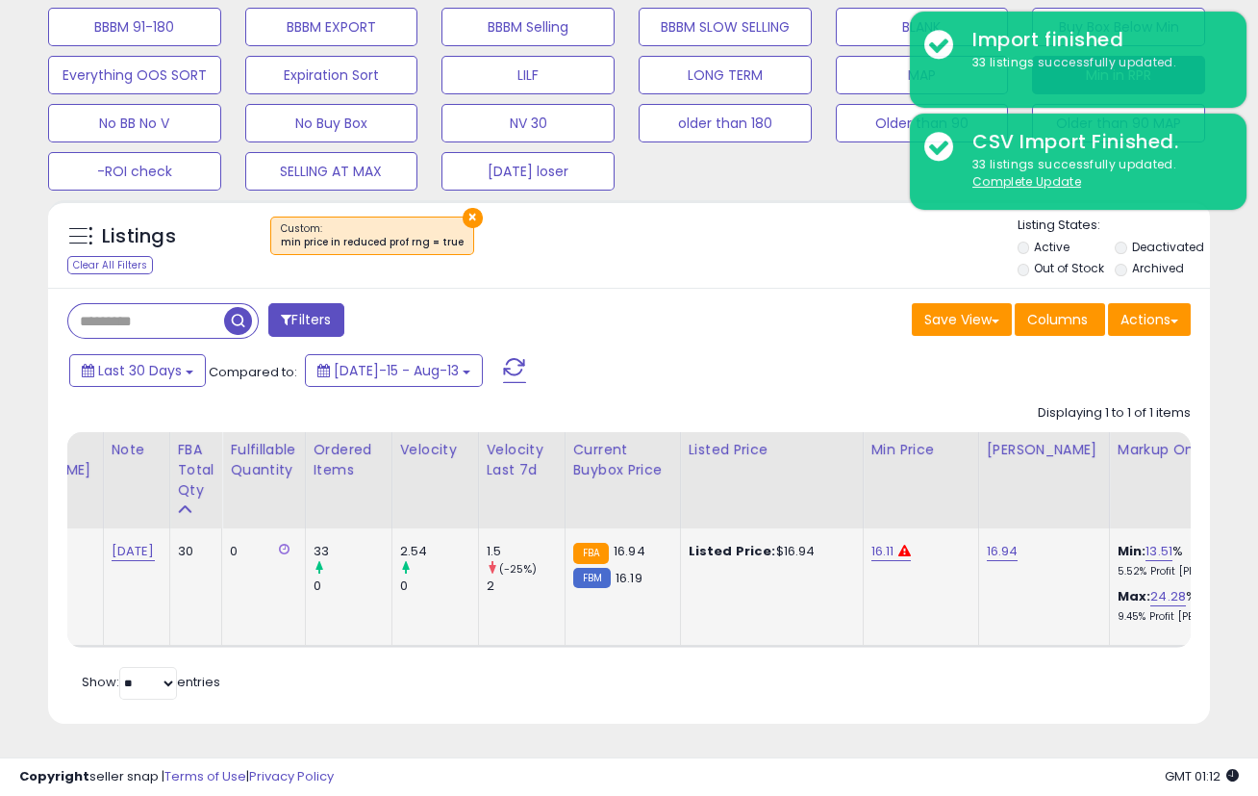
click at [978, 577] on td "16.94" at bounding box center [1043, 586] width 131 height 117
click at [872, 544] on link "16.11" at bounding box center [883, 551] width 23 height 19
drag, startPoint x: 695, startPoint y: 483, endPoint x: 685, endPoint y: 487, distance: 10.4
click at [687, 490] on input "*****" at bounding box center [771, 506] width 171 height 33
type input "*****"
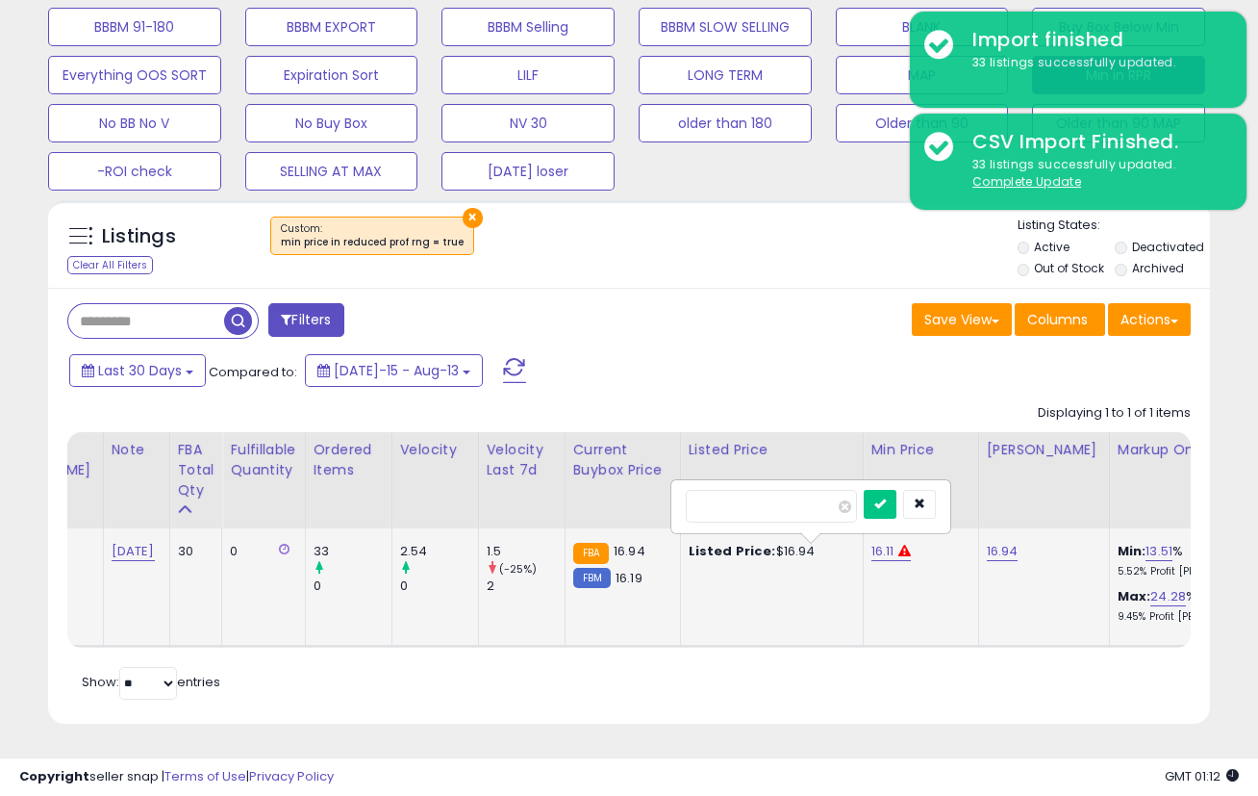
click button "submit" at bounding box center [880, 504] width 33 height 29
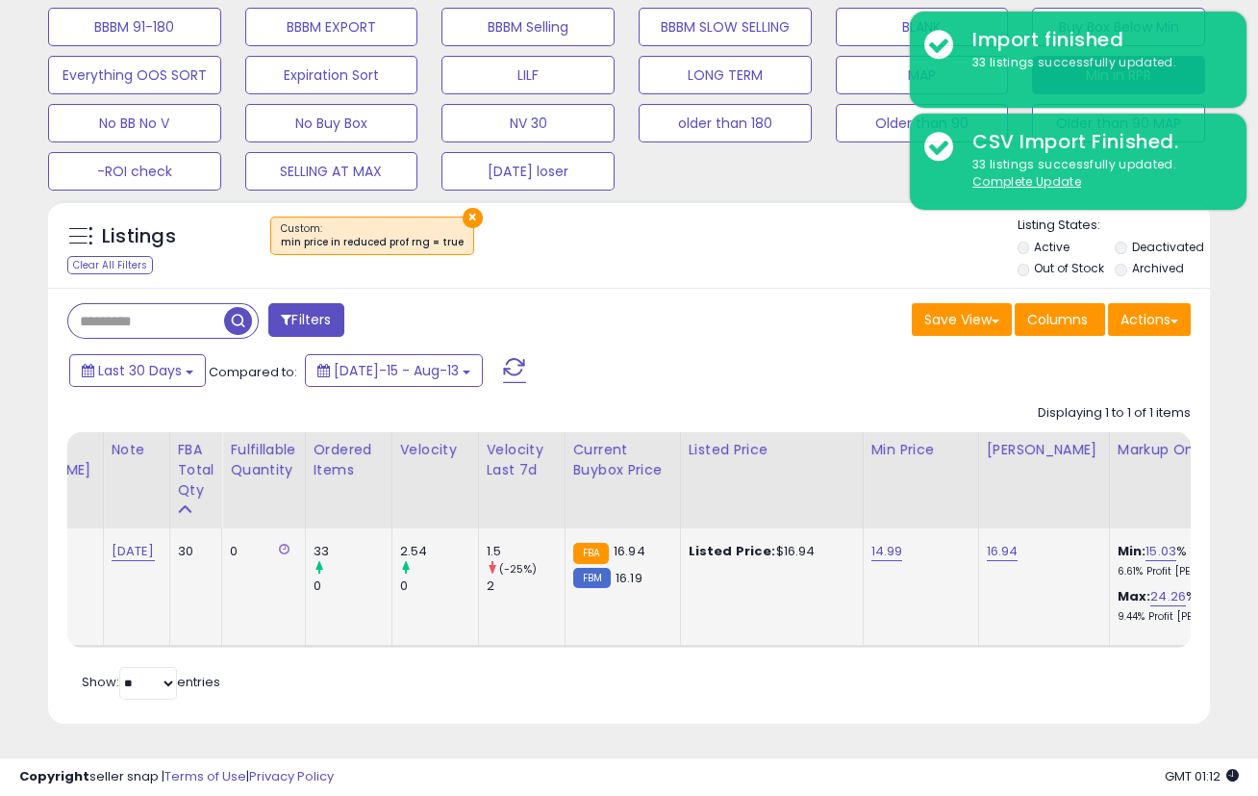
click at [787, 260] on div "Listings Clear All Filters × Listing States:" at bounding box center [629, 248] width 1162 height 65
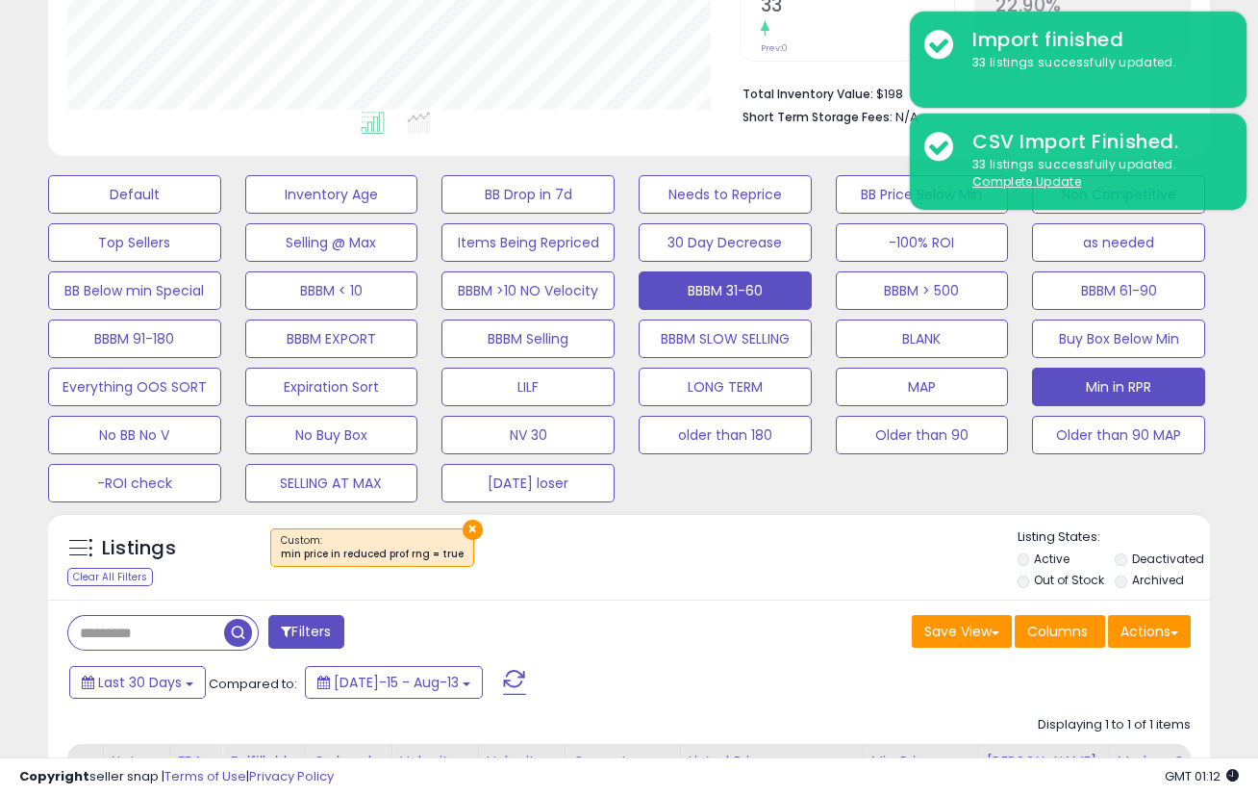
scroll to position [436, 0]
